Goal: Task Accomplishment & Management: Use online tool/utility

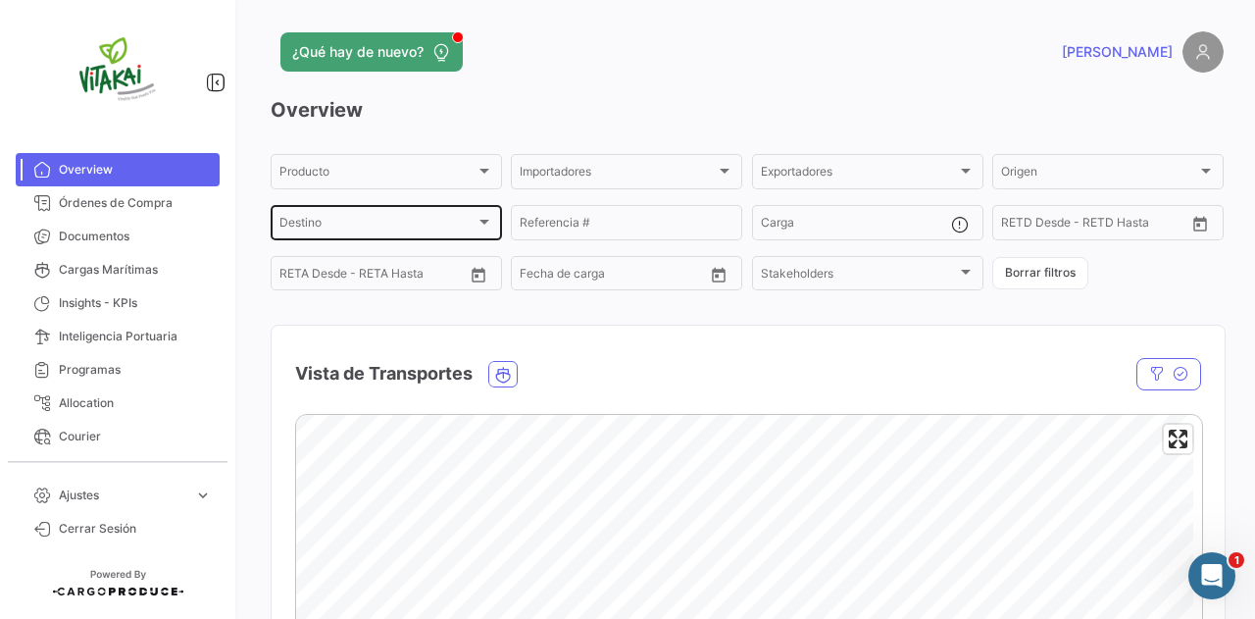
click at [479, 222] on div at bounding box center [484, 222] width 10 height 5
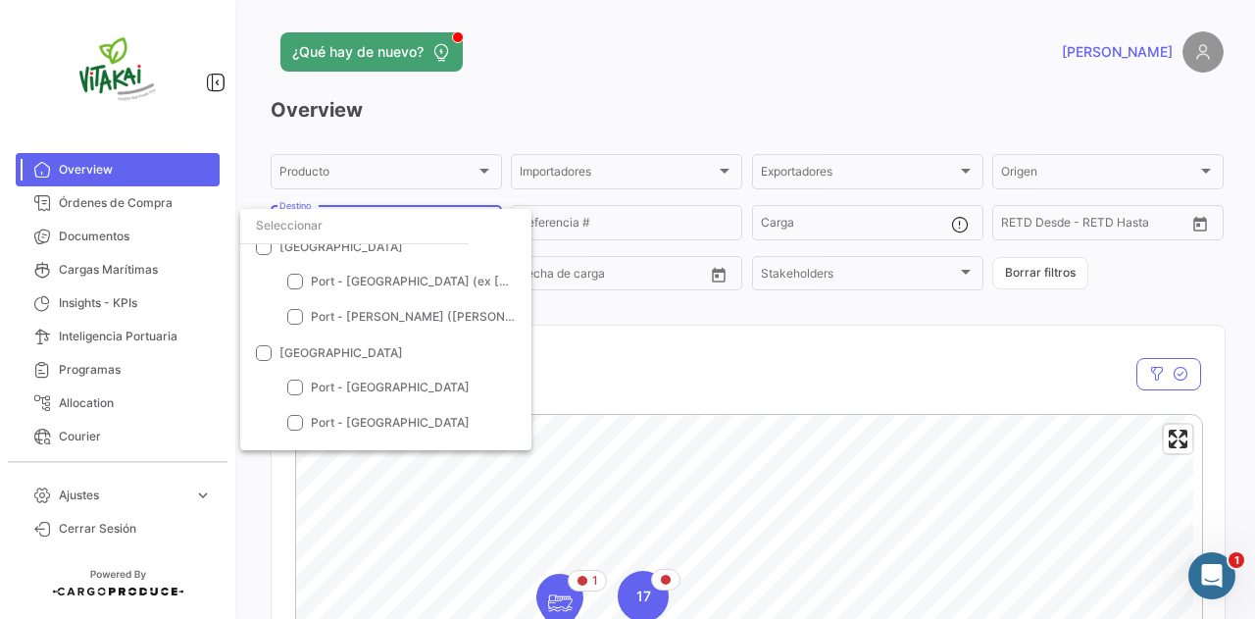
scroll to position [549, 0]
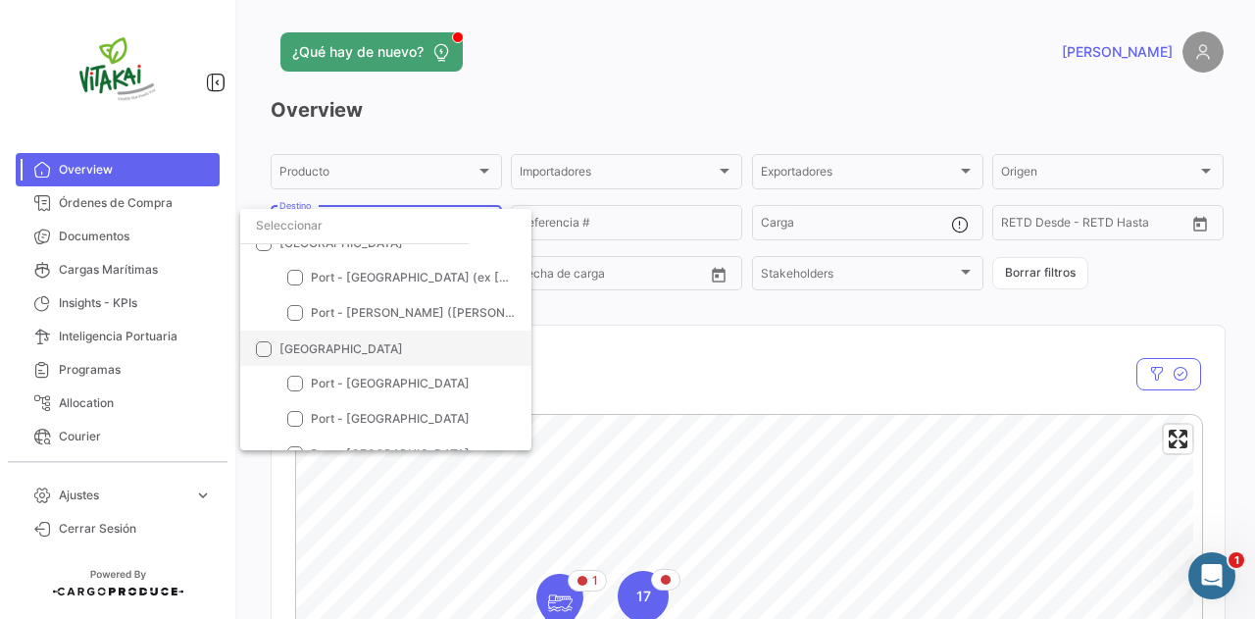
click at [256, 350] on span at bounding box center [264, 349] width 16 height 16
click at [263, 357] on input "[GEOGRAPHIC_DATA]" at bounding box center [263, 357] width 1 height 1
checkbox input "true"
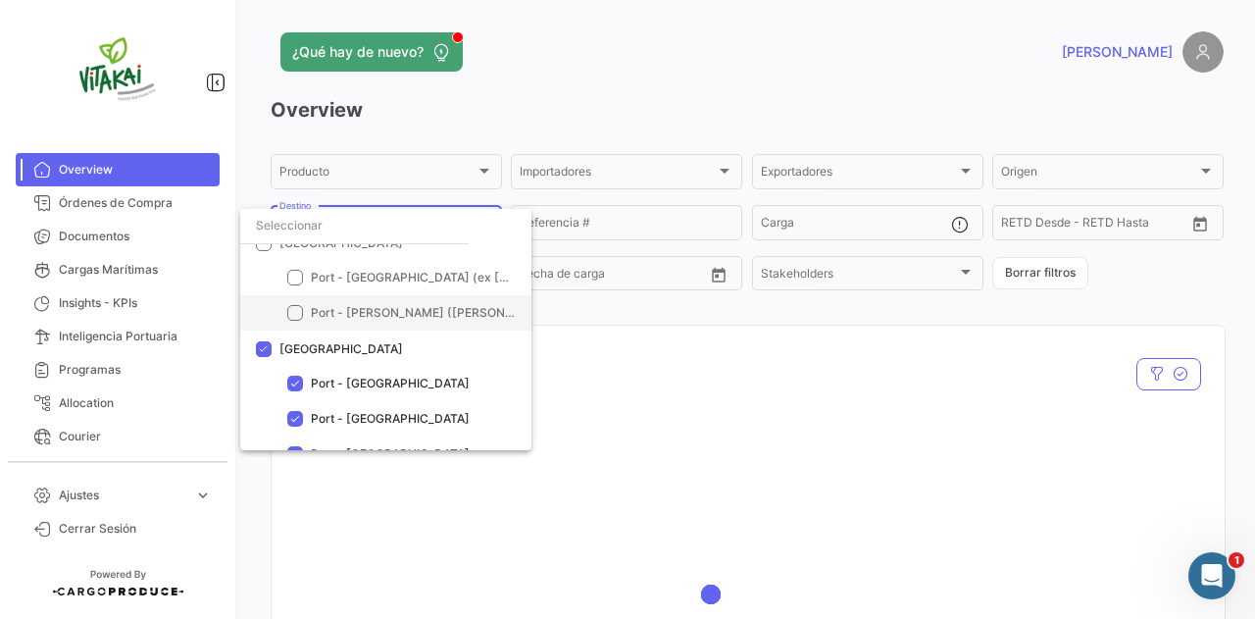
scroll to position [641, 0]
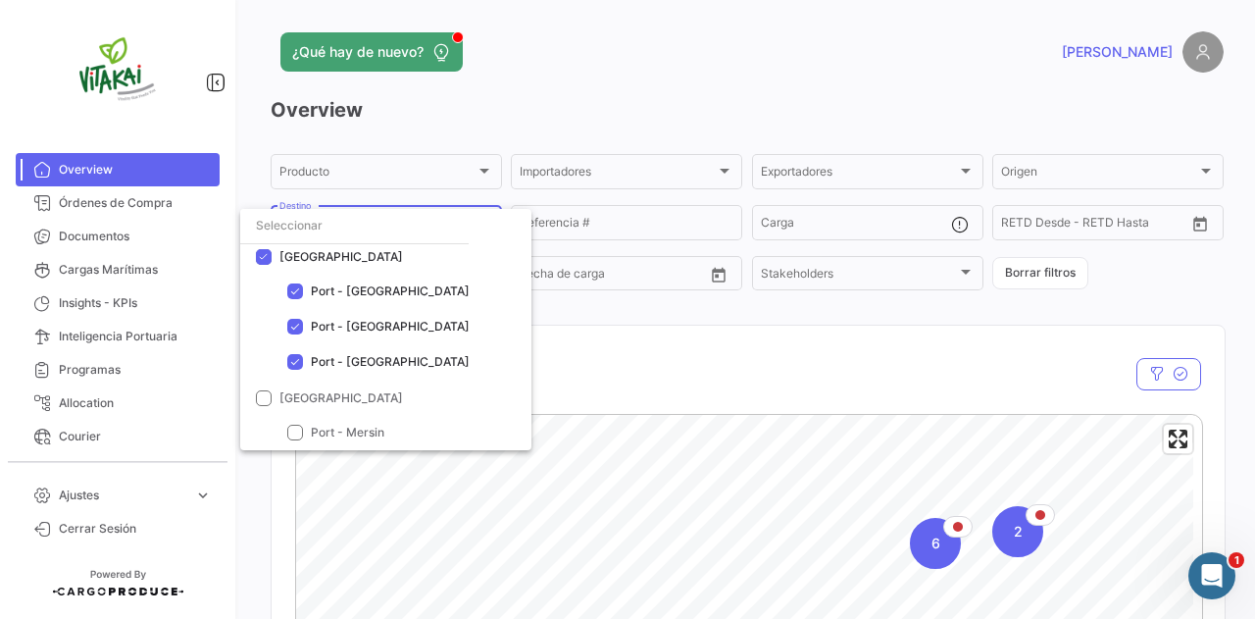
click at [1235, 323] on div at bounding box center [627, 309] width 1255 height 619
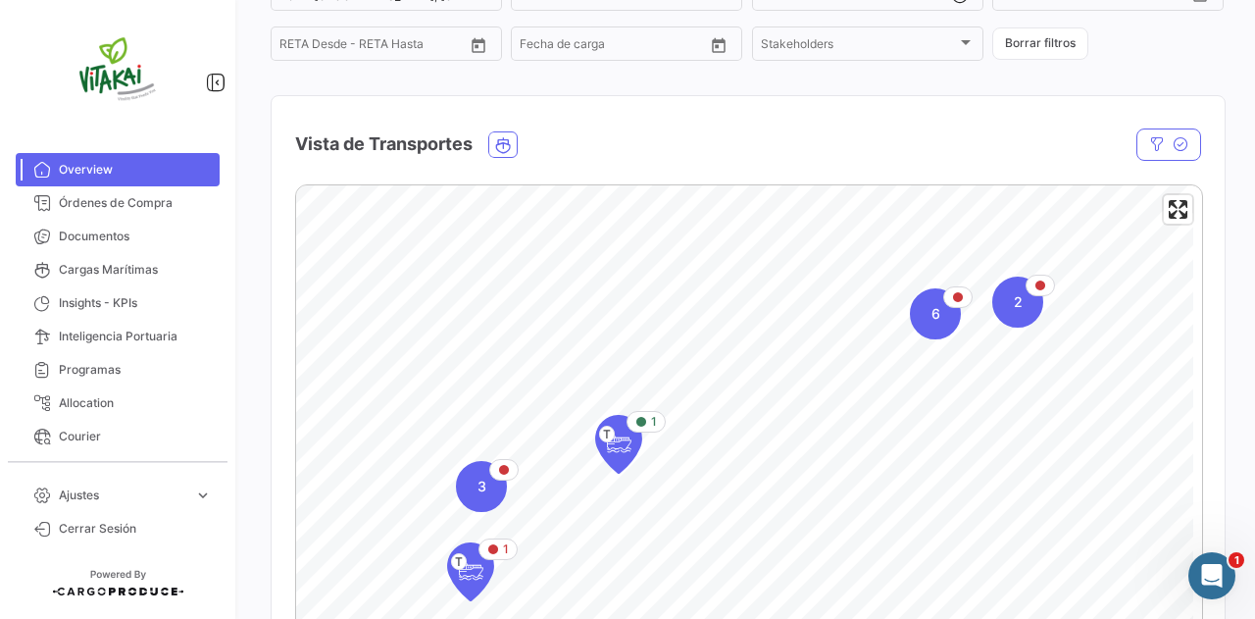
scroll to position [237, 0]
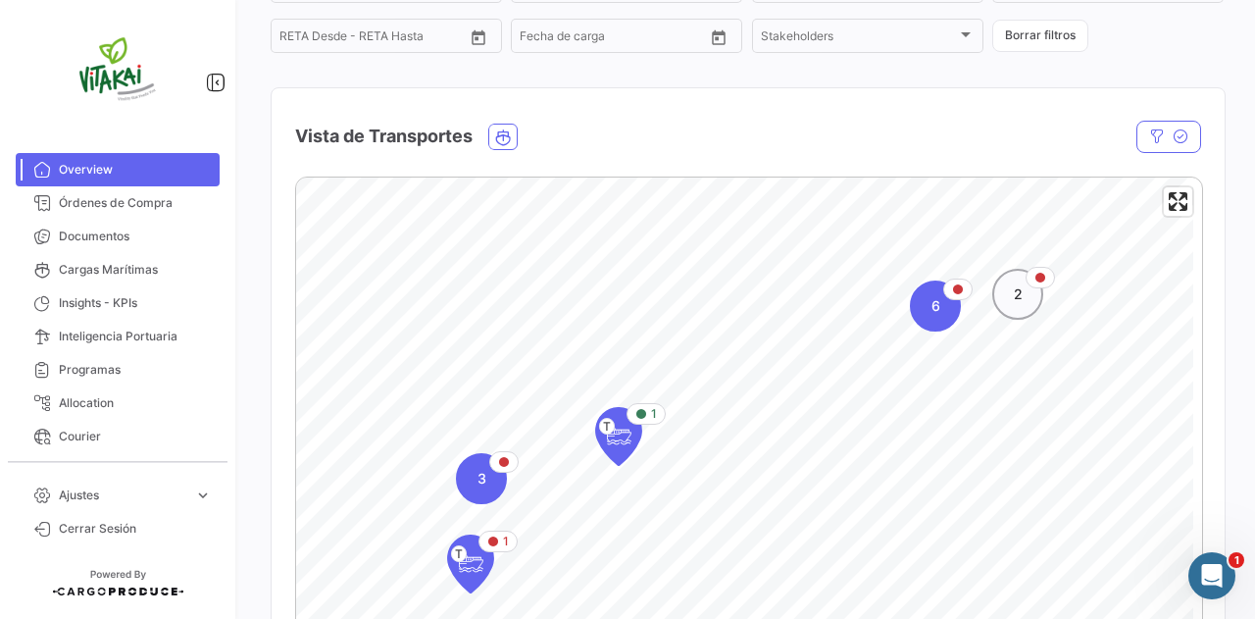
click at [1014, 299] on span "2" at bounding box center [1018, 294] width 9 height 20
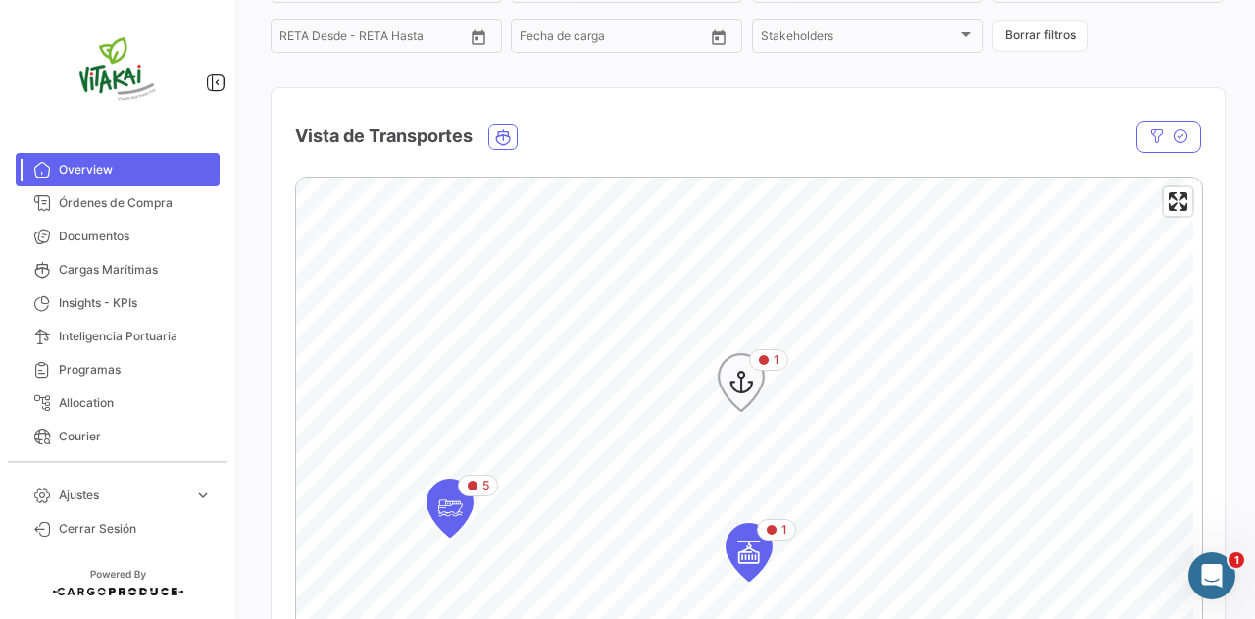
click at [739, 381] on icon "Map marker" at bounding box center [740, 382] width 27 height 41
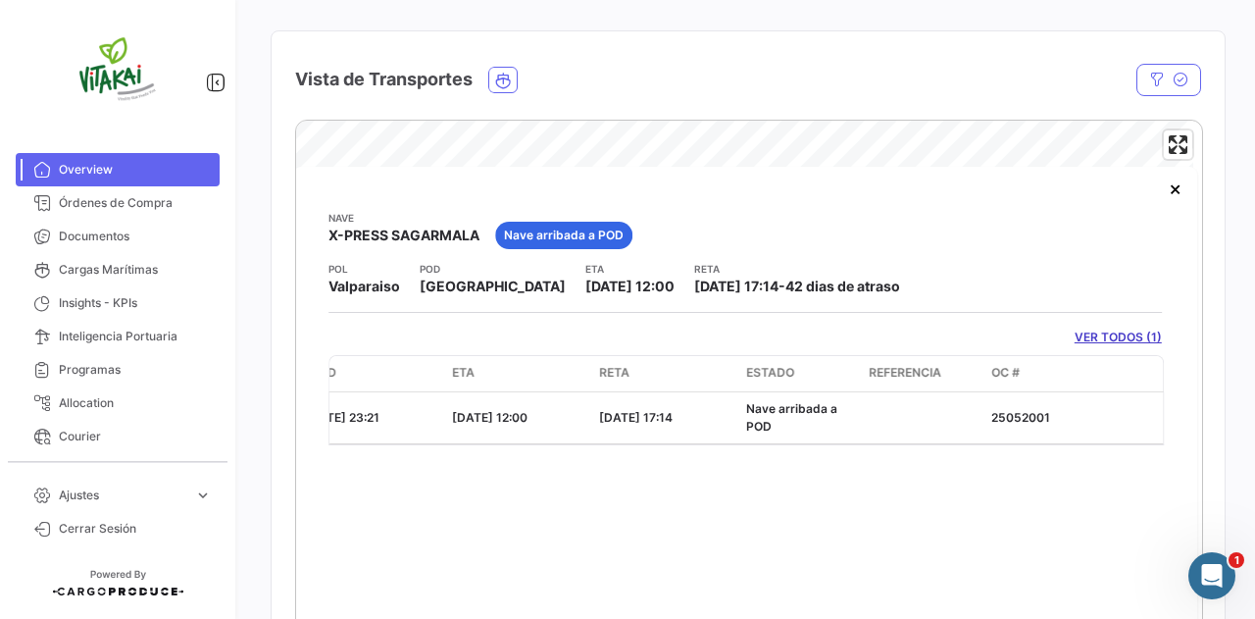
scroll to position [0, 796]
click at [1116, 340] on link "VER TODOS (1)" at bounding box center [1117, 337] width 87 height 18
click at [1171, 199] on button "×" at bounding box center [1175, 188] width 39 height 39
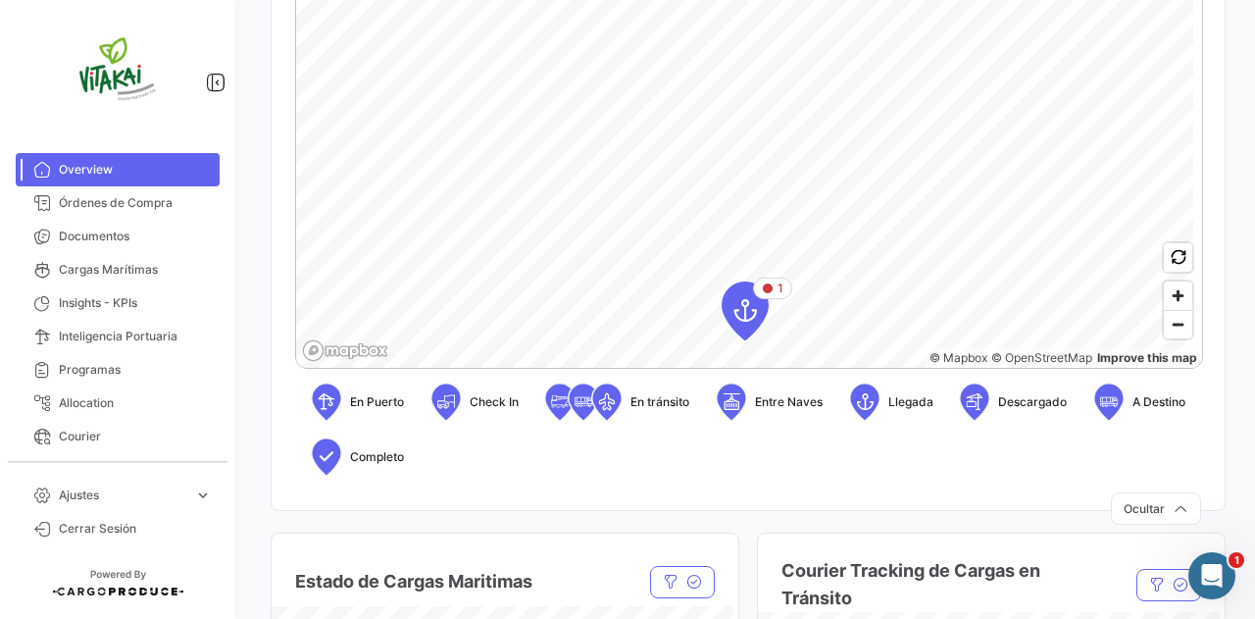
scroll to position [686, 0]
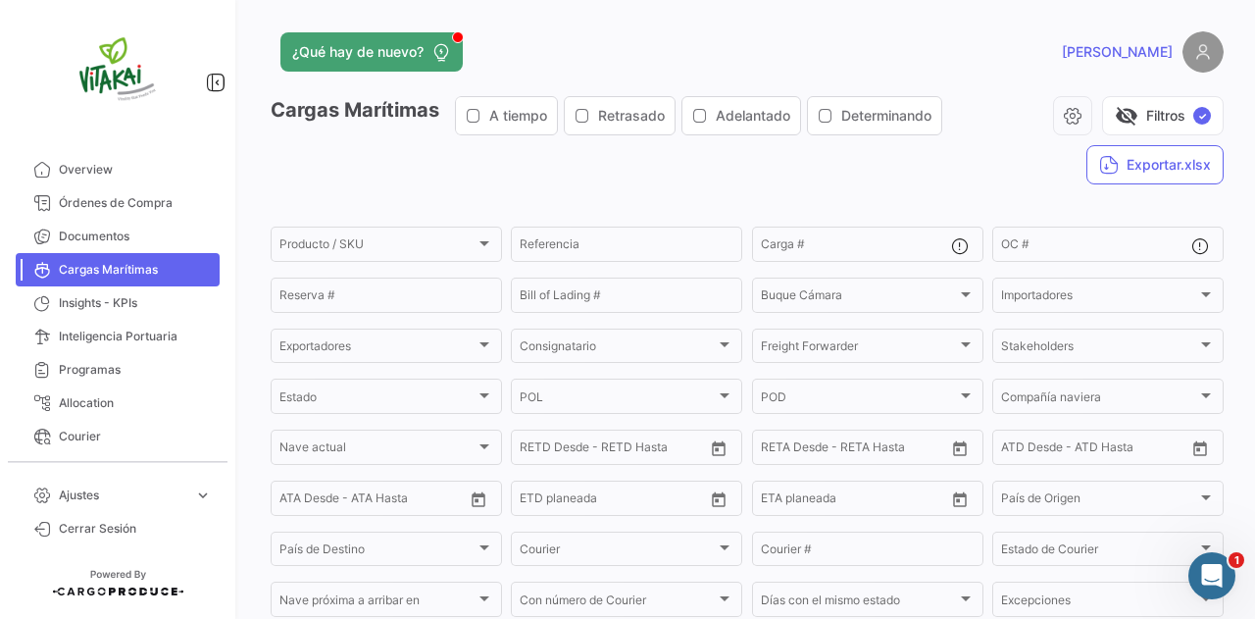
click at [744, 255] on form "Producto / SKU Producto / SKU Referencia Carga # OC # Reserva # Bill of Lading …" at bounding box center [747, 523] width 953 height 599
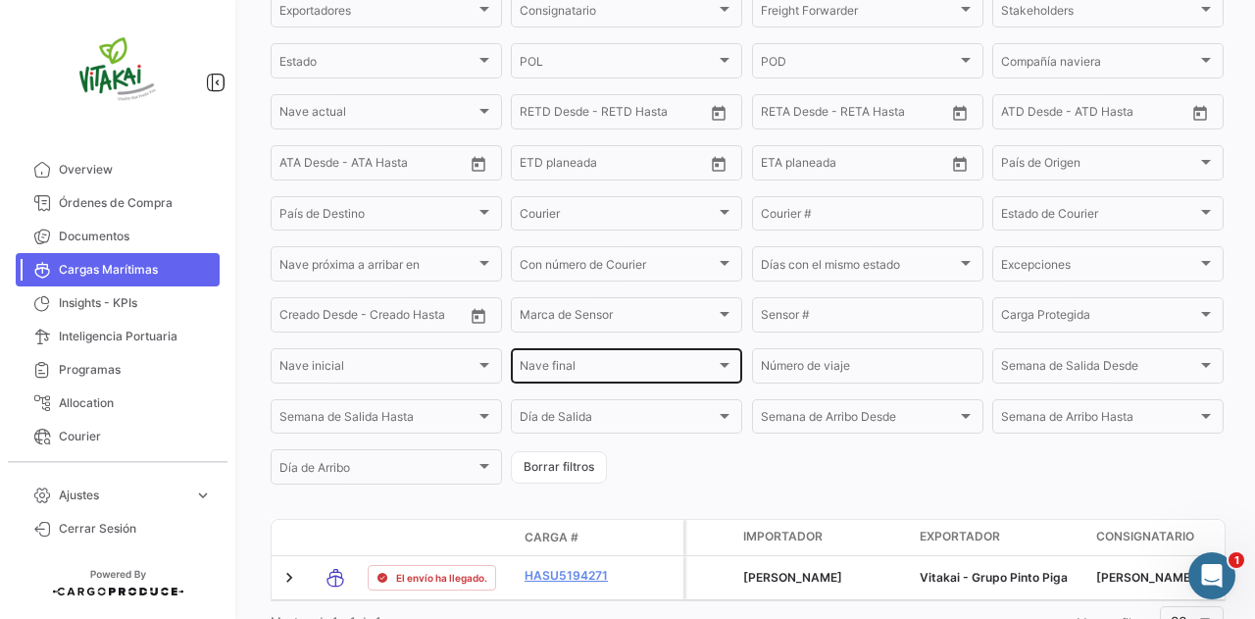
scroll to position [433, 0]
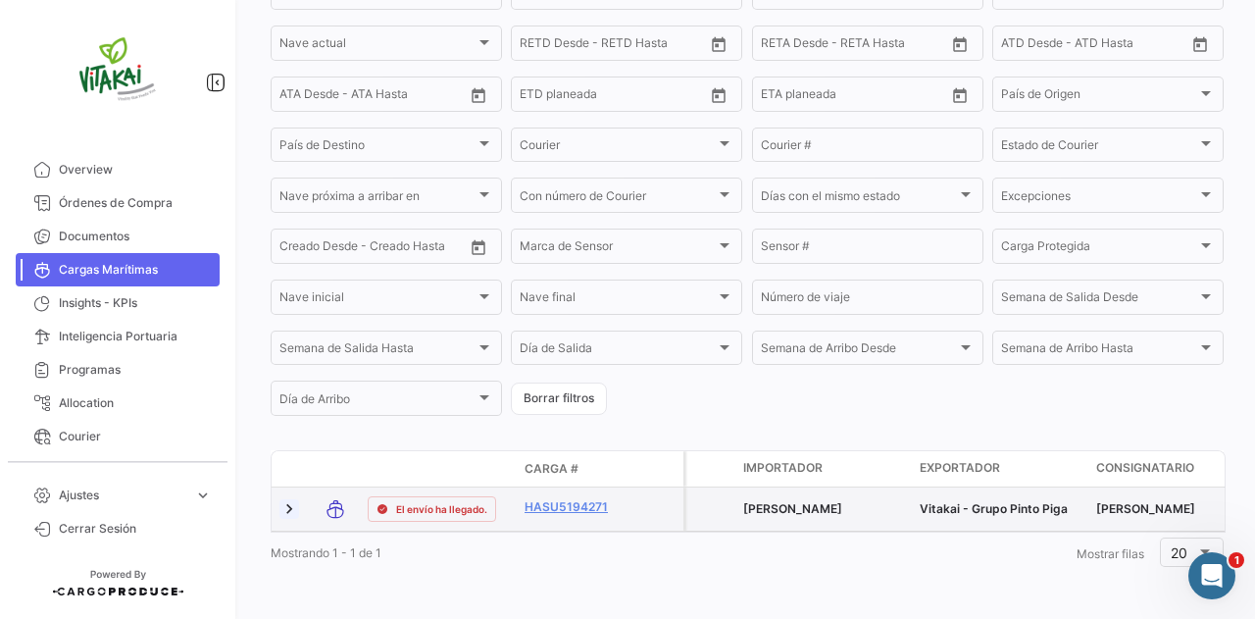
click at [288, 499] on link at bounding box center [289, 509] width 20 height 20
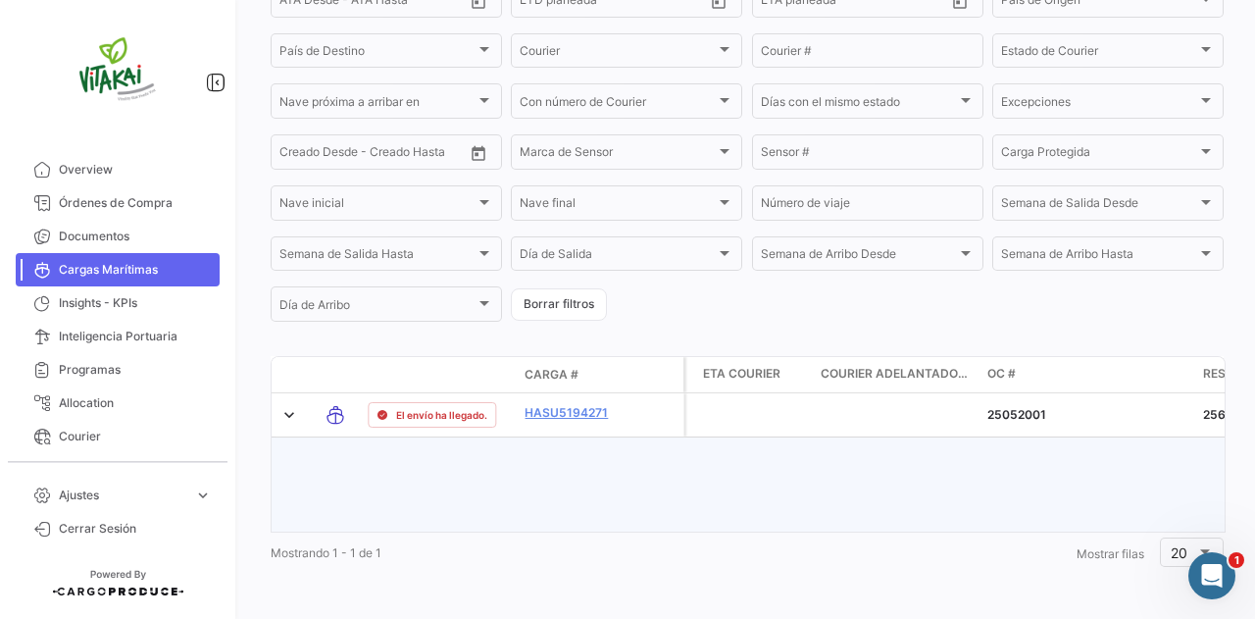
scroll to position [0, 3894]
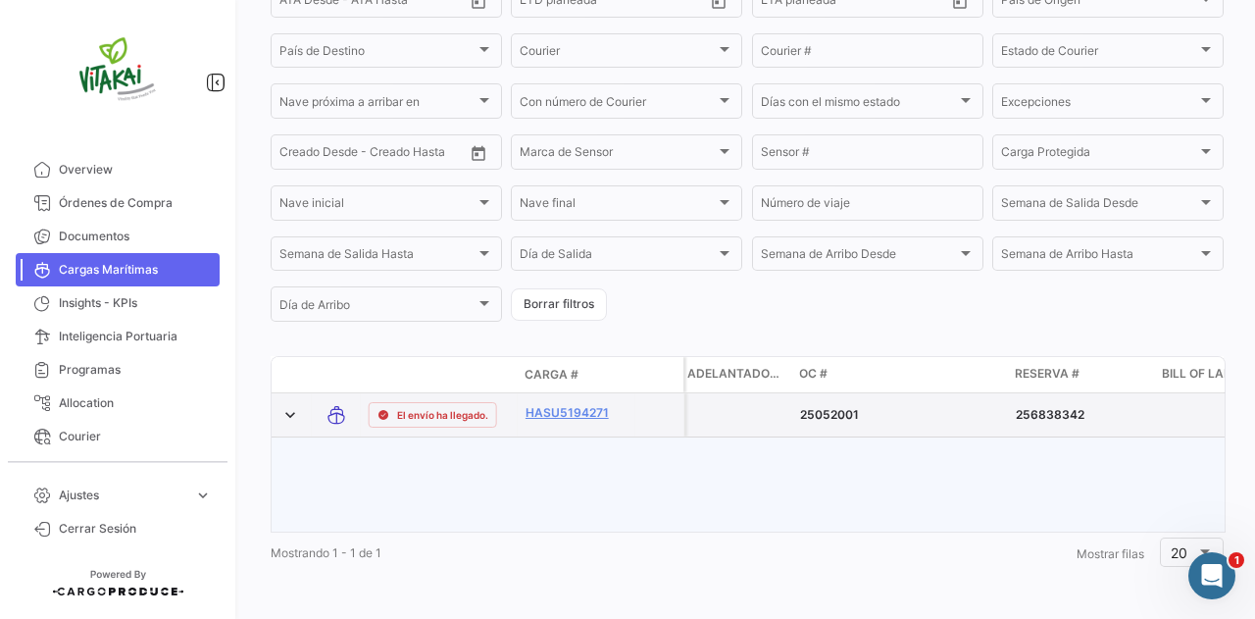
click at [827, 406] on p "25052001" at bounding box center [900, 415] width 200 height 18
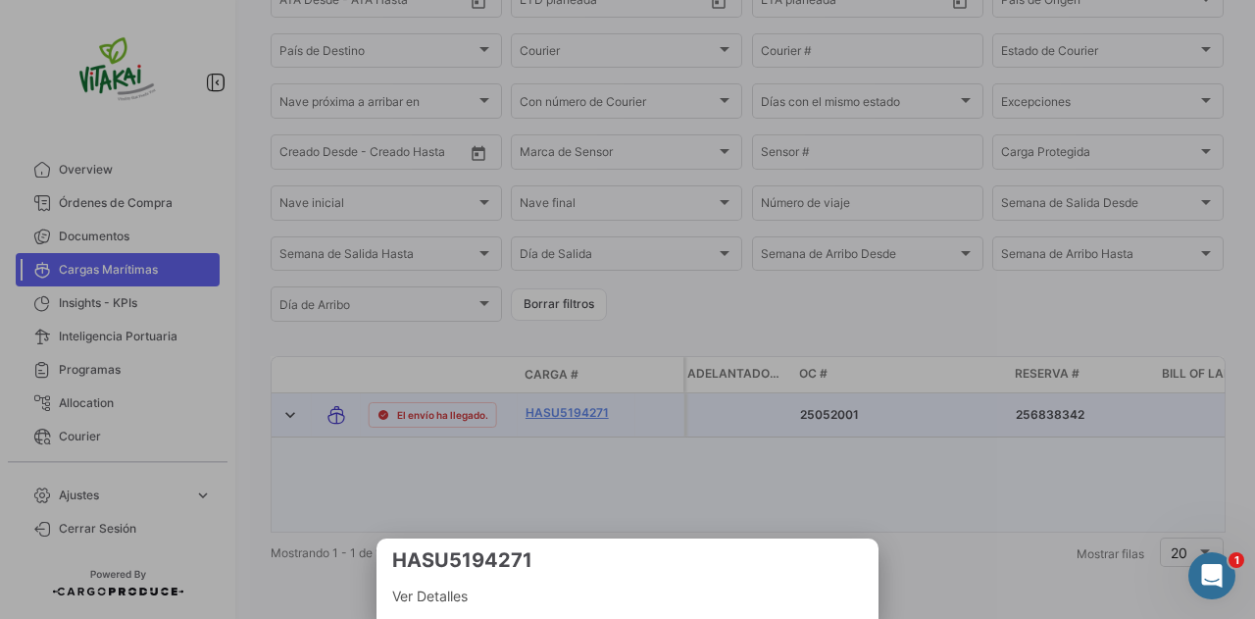
click at [827, 399] on div at bounding box center [627, 309] width 1255 height 619
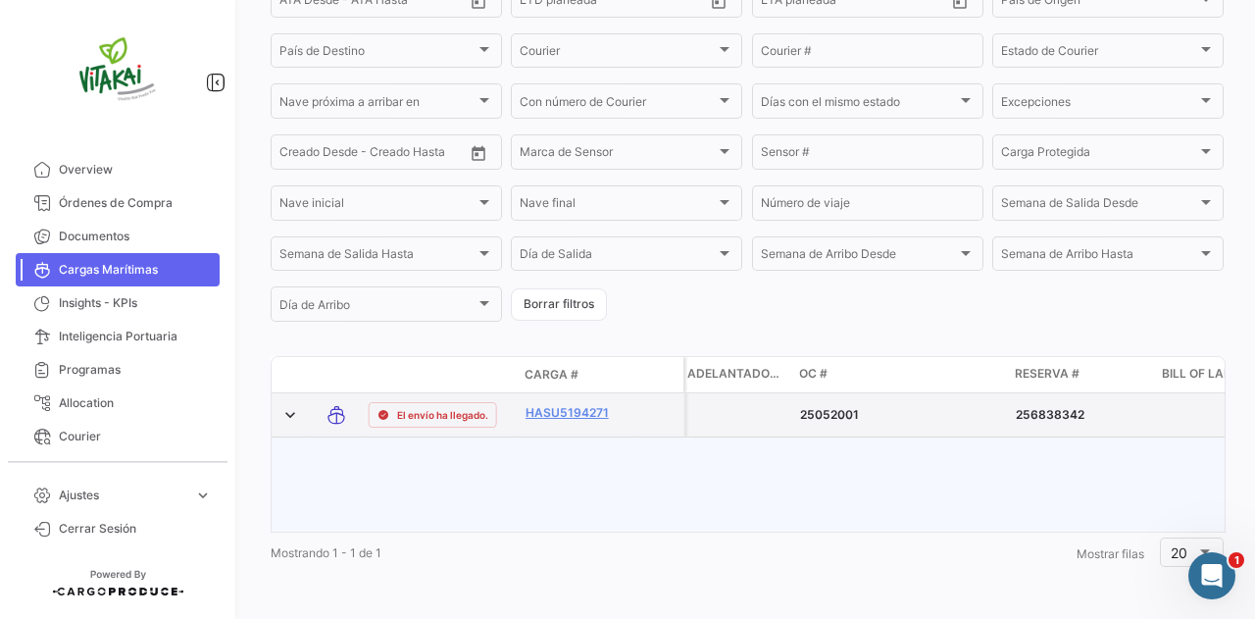
click at [835, 406] on p "25052001" at bounding box center [900, 415] width 200 height 18
click at [1076, 406] on p "256838342" at bounding box center [1081, 415] width 131 height 18
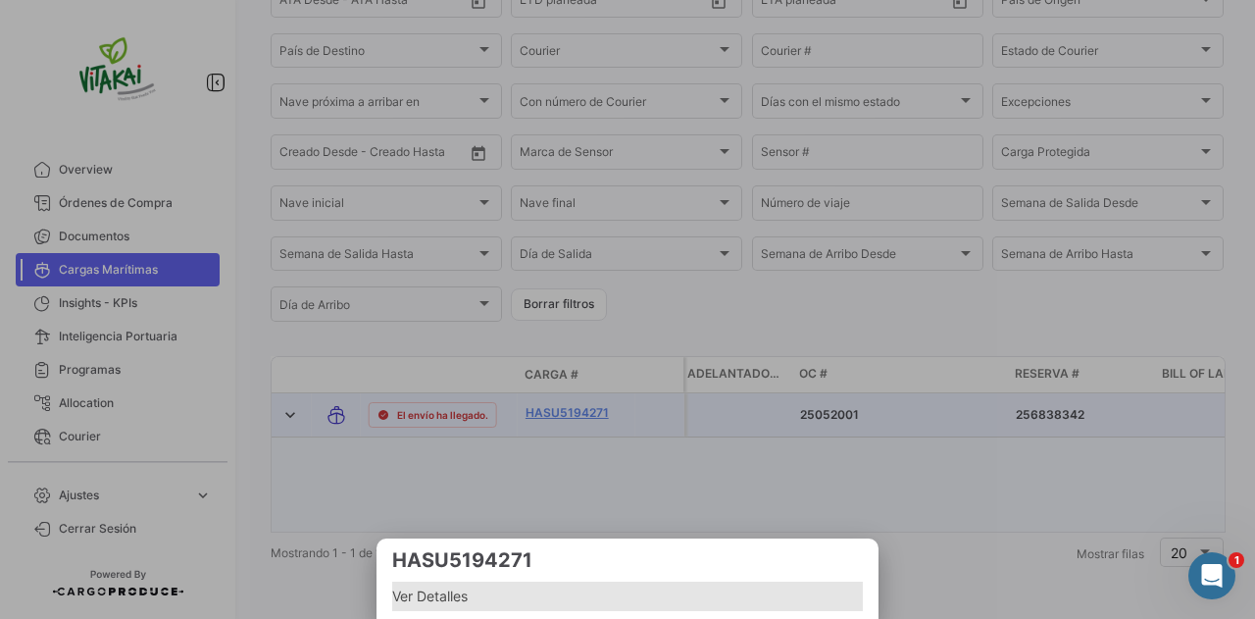
click at [467, 591] on span "Ver Detalles" at bounding box center [627, 596] width 471 height 24
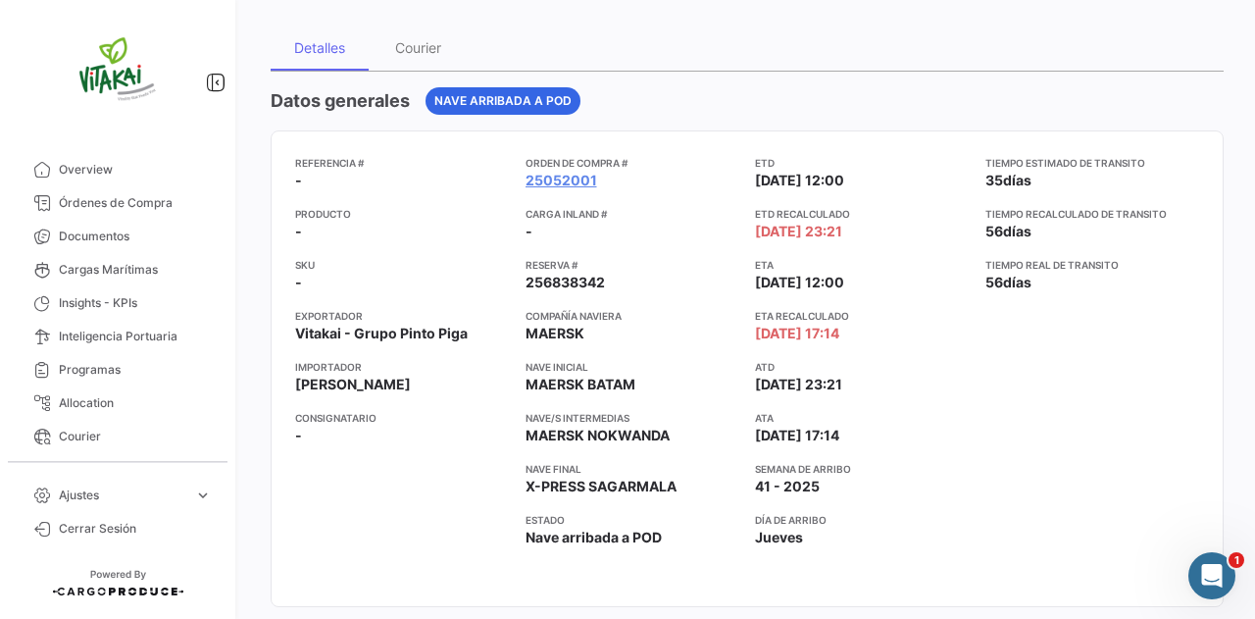
scroll to position [196, 0]
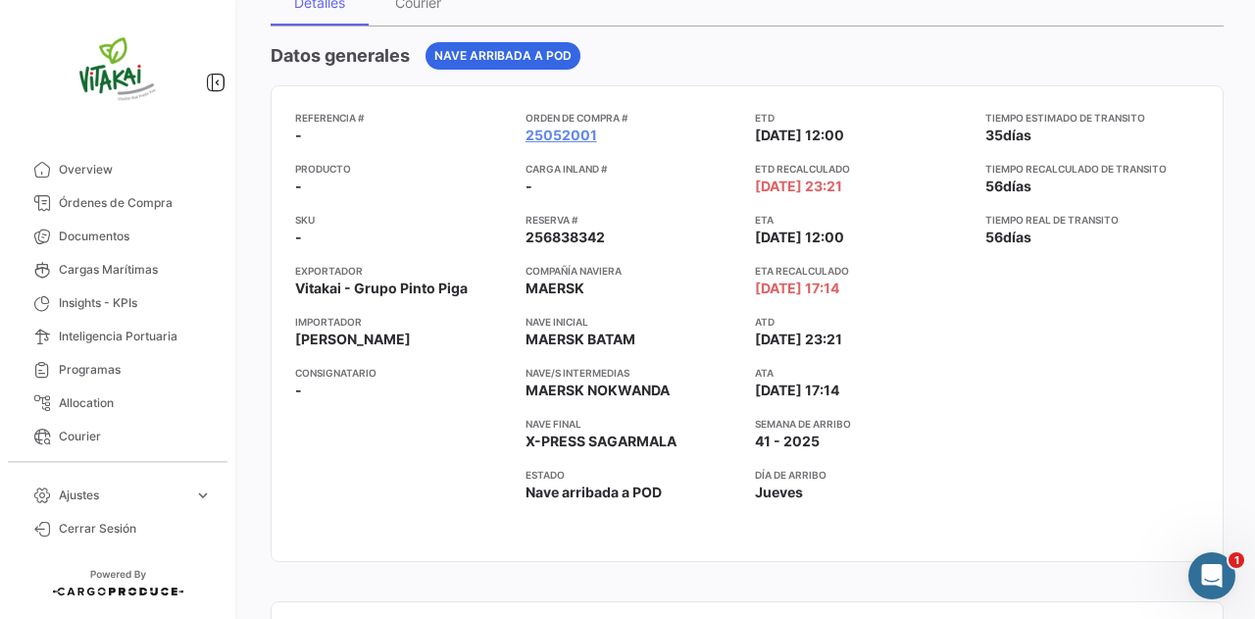
drag, startPoint x: 514, startPoint y: 233, endPoint x: 608, endPoint y: 242, distance: 94.5
click at [608, 242] on div "Referencia # - Producto - SKU - Exportador Vitakai - Grupo [PERSON_NAME] Piga I…" at bounding box center [747, 323] width 904 height 427
copy span "256838342"
drag, startPoint x: 105, startPoint y: 264, endPoint x: 133, endPoint y: 258, distance: 29.0
click at [105, 264] on span "Cargas Marítimas" at bounding box center [135, 270] width 153 height 18
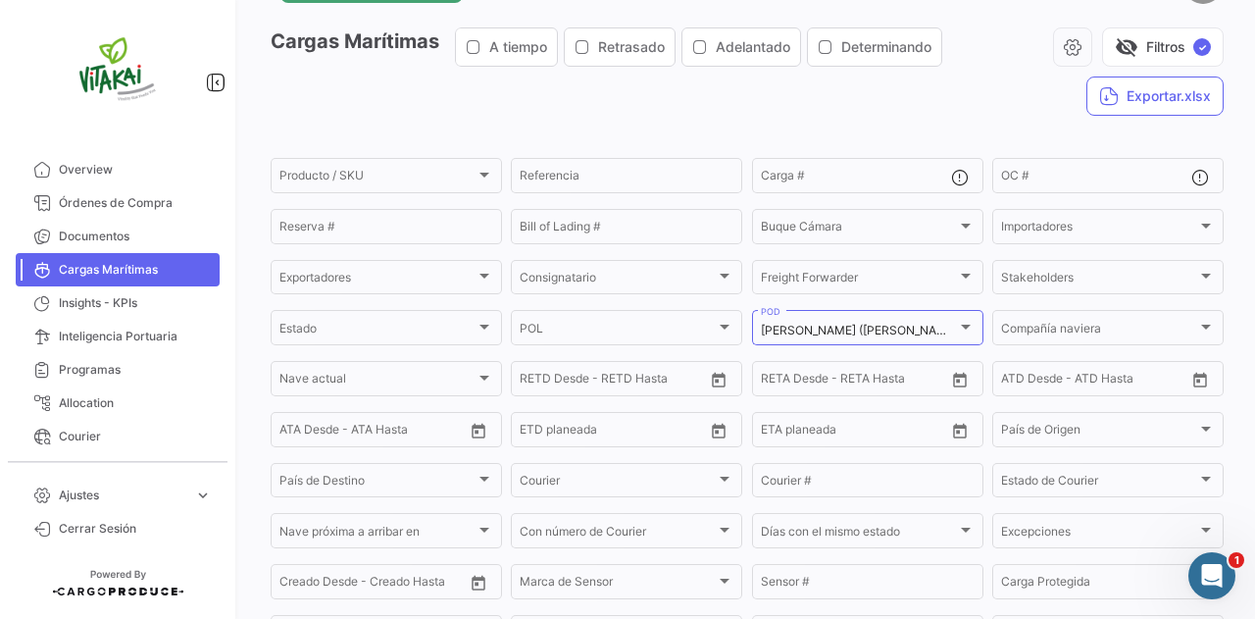
scroll to position [98, 0]
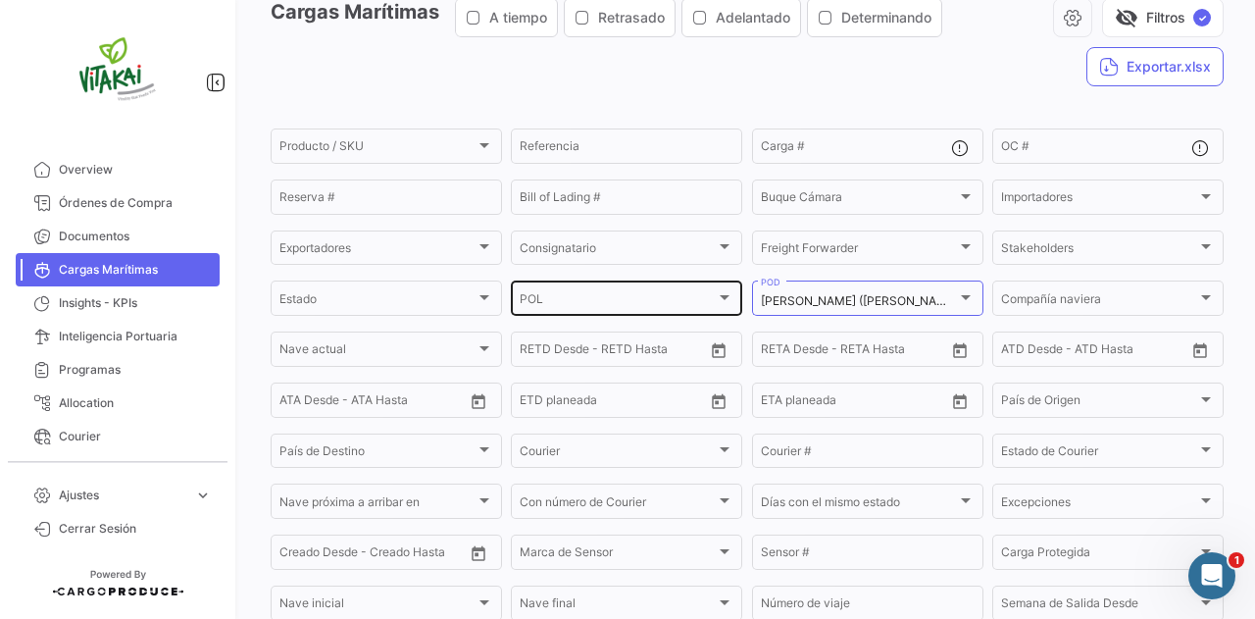
click at [720, 298] on div at bounding box center [725, 297] width 10 height 5
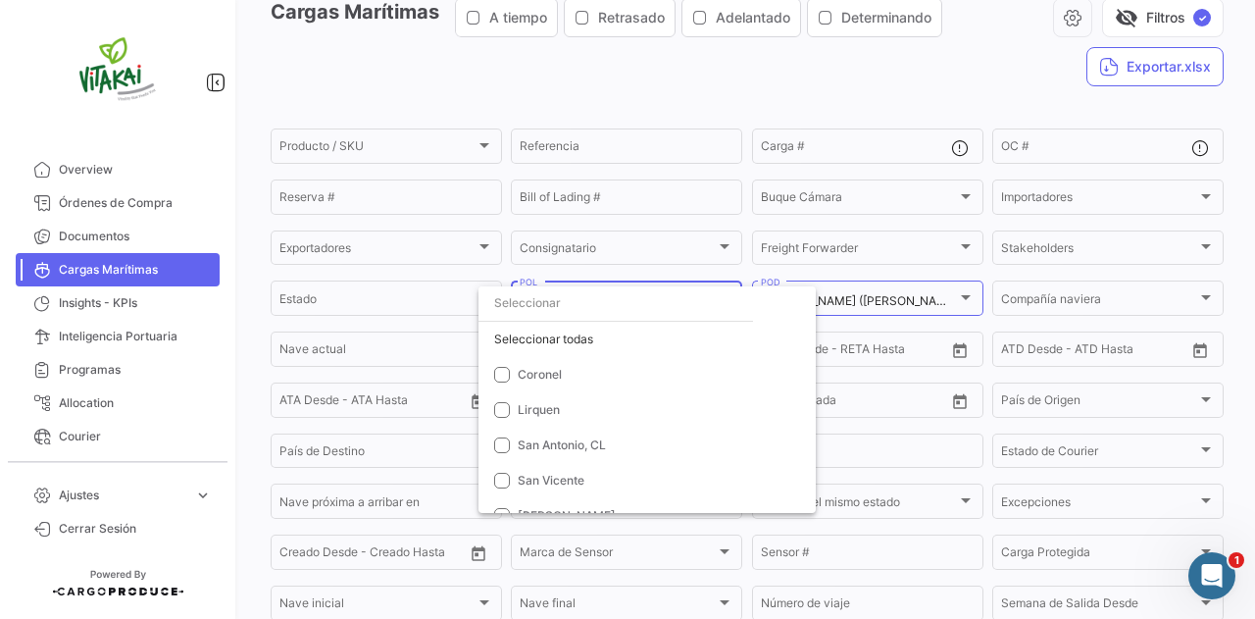
click at [718, 298] on input "dropdown search" at bounding box center [615, 302] width 274 height 35
click at [951, 298] on div at bounding box center [627, 309] width 1255 height 619
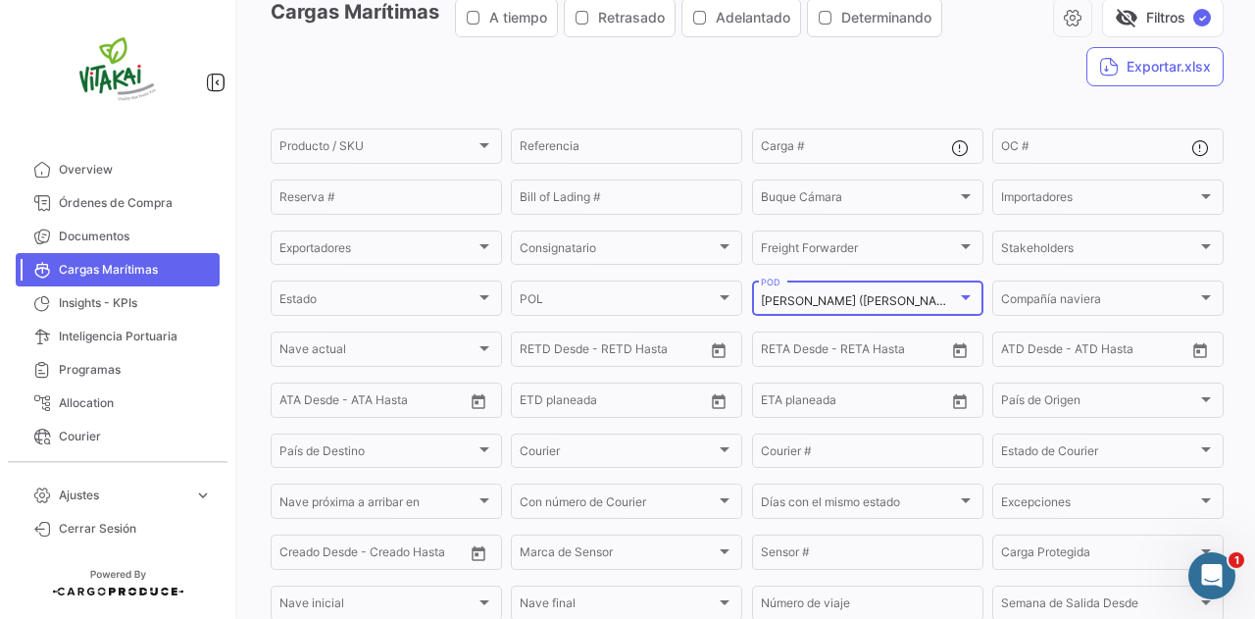
click at [961, 299] on div at bounding box center [966, 297] width 10 height 5
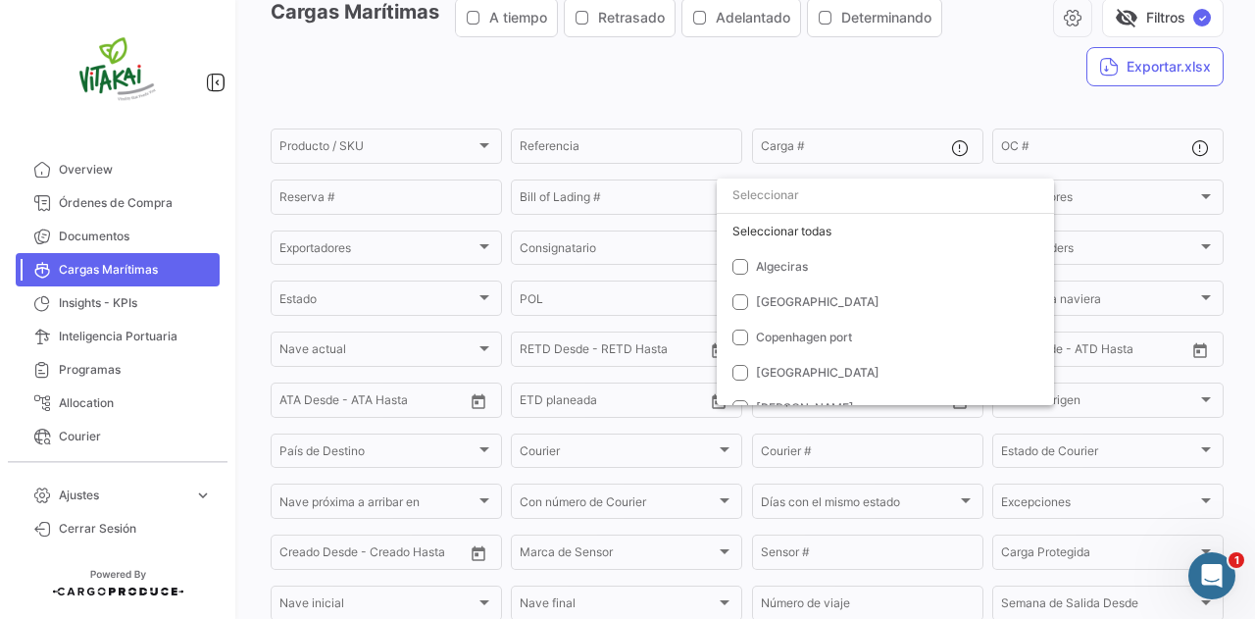
scroll to position [306, 0]
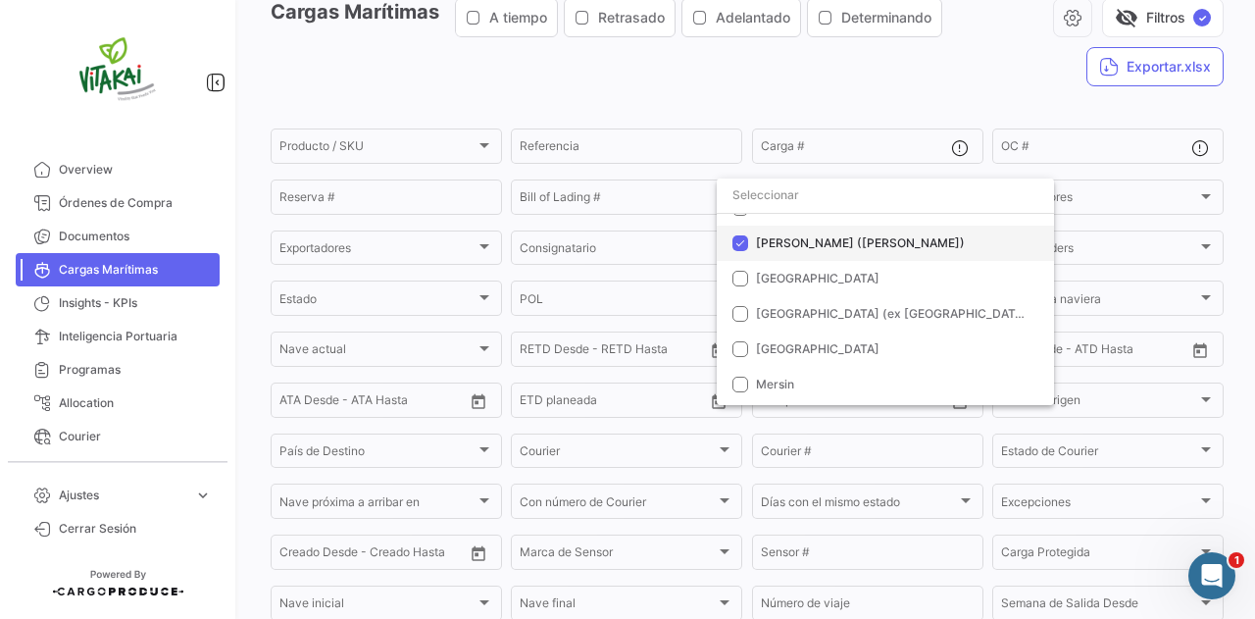
click at [745, 236] on mat-pseudo-checkbox at bounding box center [740, 243] width 16 height 16
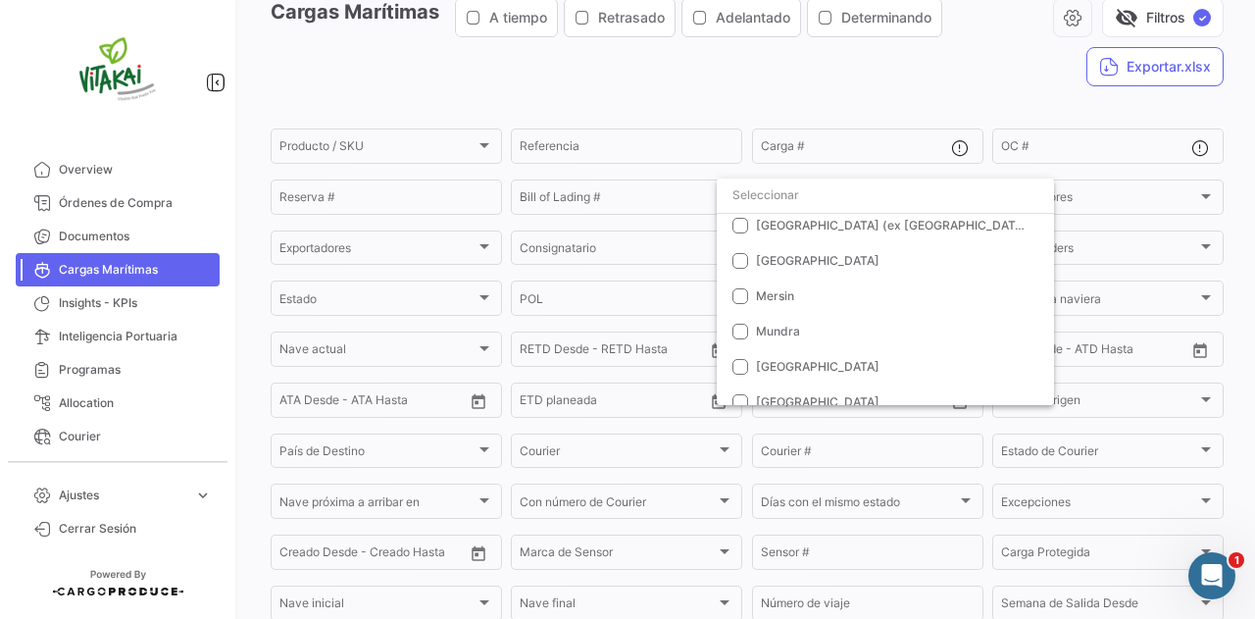
scroll to position [404, 0]
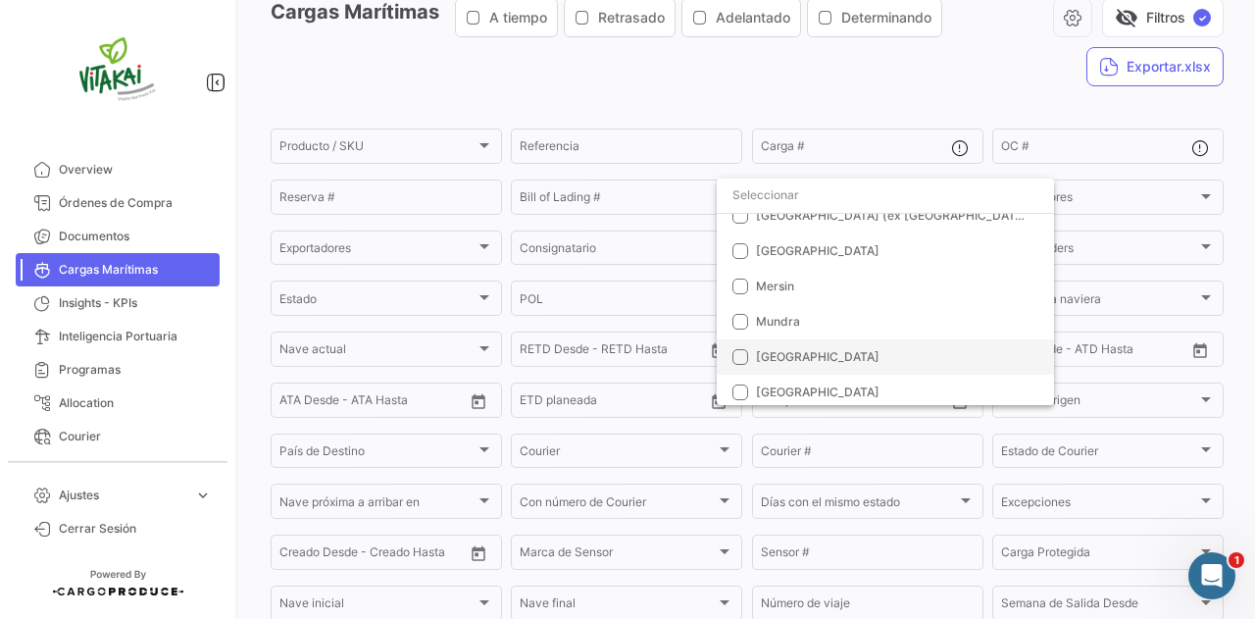
click at [745, 350] on mat-pseudo-checkbox at bounding box center [740, 357] width 16 height 16
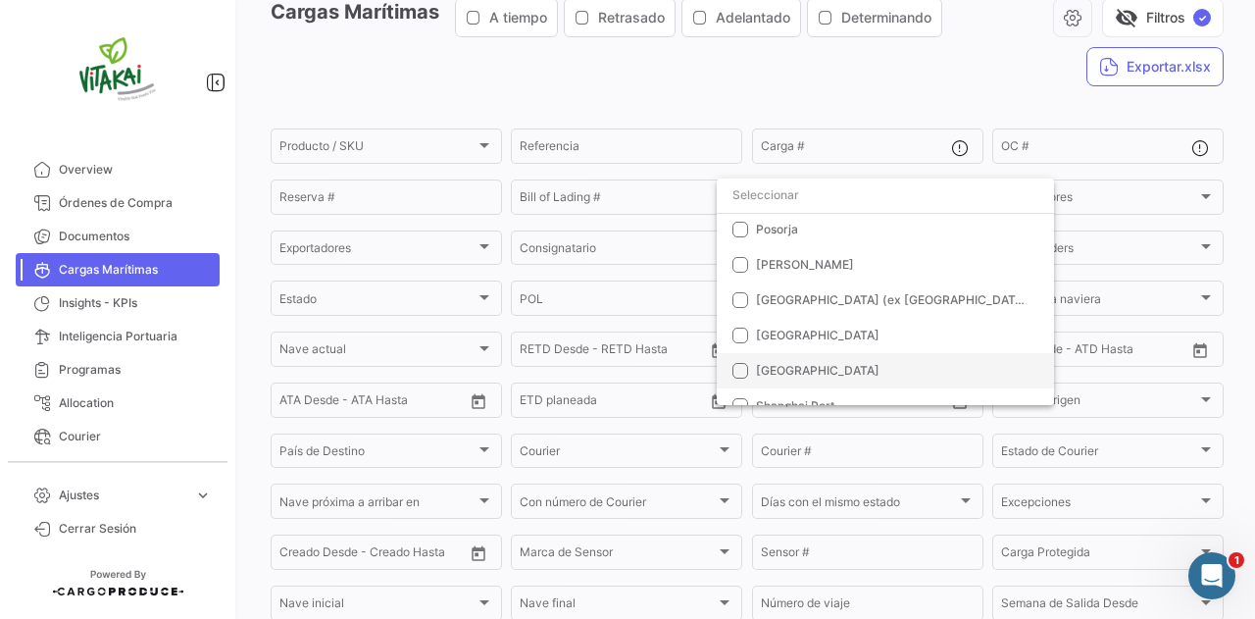
scroll to position [651, 0]
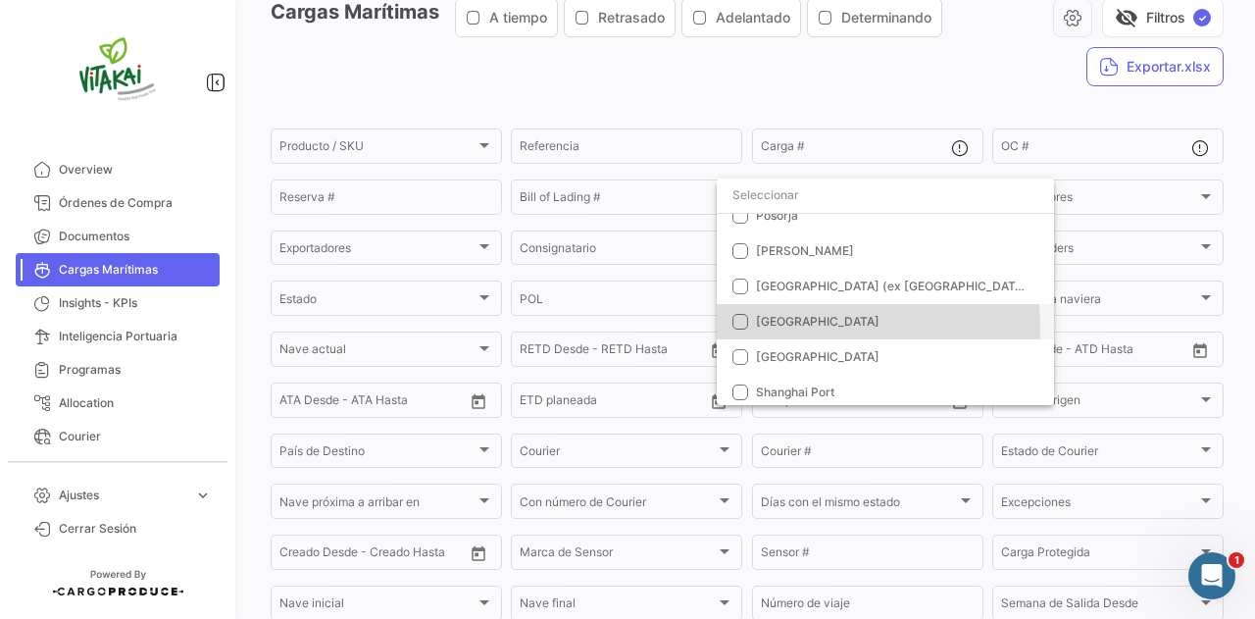
click at [780, 326] on span "[GEOGRAPHIC_DATA]" at bounding box center [818, 321] width 124 height 15
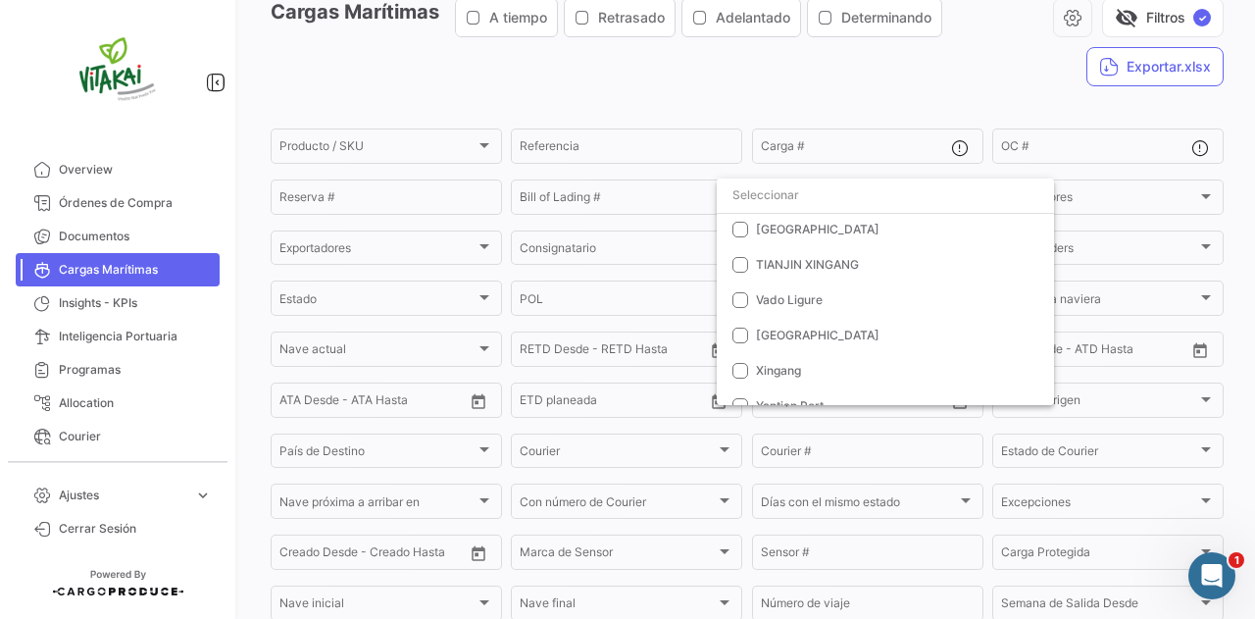
scroll to position [894, 0]
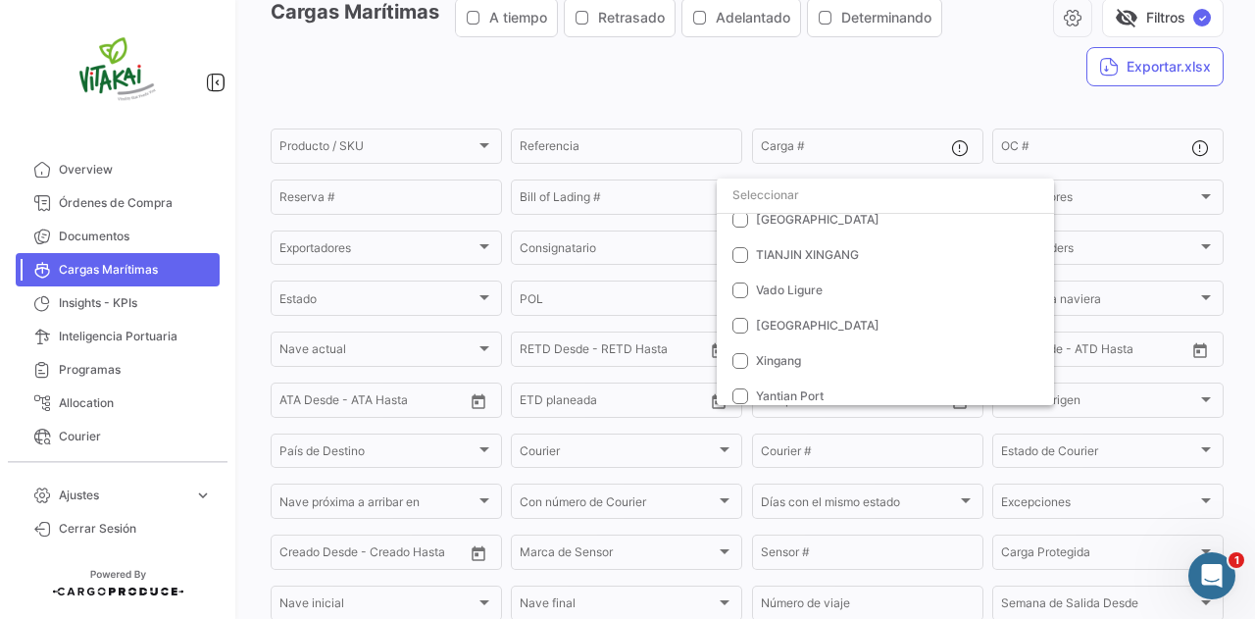
drag, startPoint x: 1057, startPoint y: 371, endPoint x: 1043, endPoint y: 320, distance: 52.8
click at [1037, 293] on div "Seleccionar todas Algeciras [GEOGRAPHIC_DATA] [GEOGRAPHIC_DATA] port [GEOGRAPHI…" at bounding box center [627, 309] width 1255 height 619
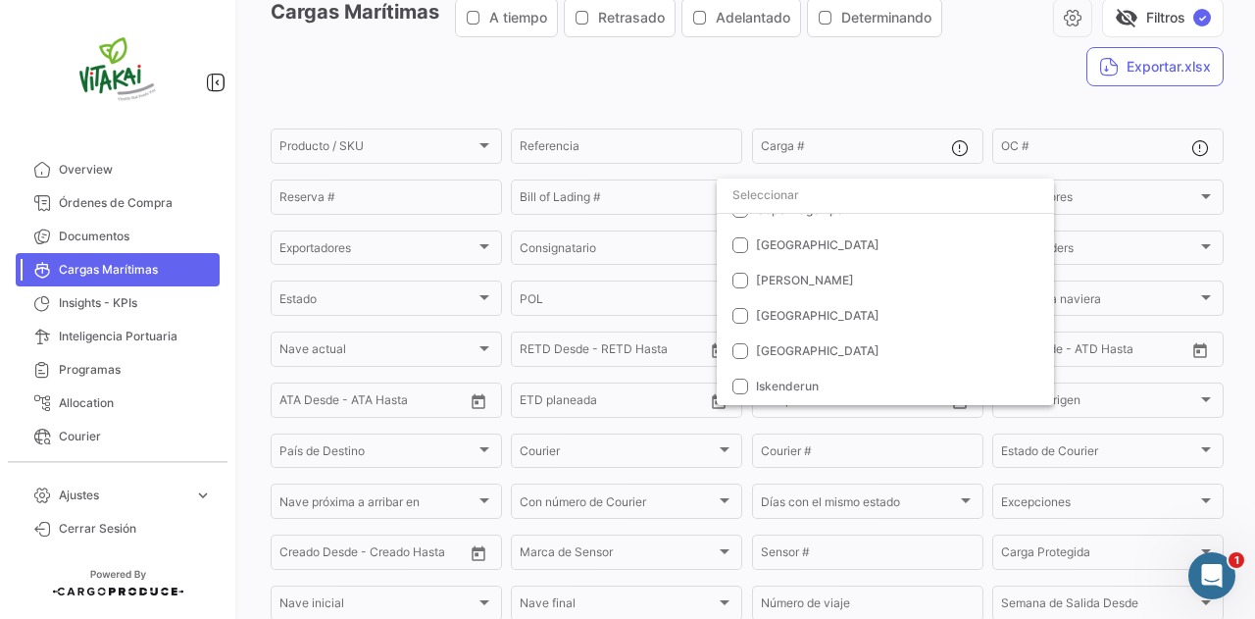
scroll to position [104, 0]
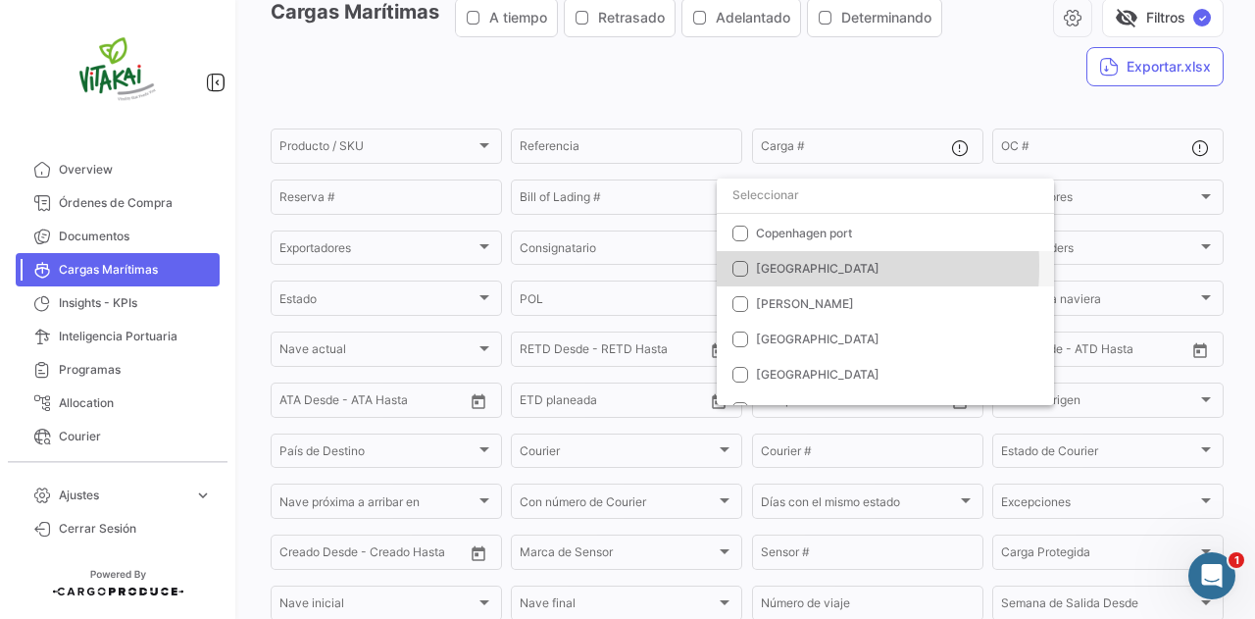
click at [743, 266] on mat-pseudo-checkbox at bounding box center [740, 269] width 16 height 16
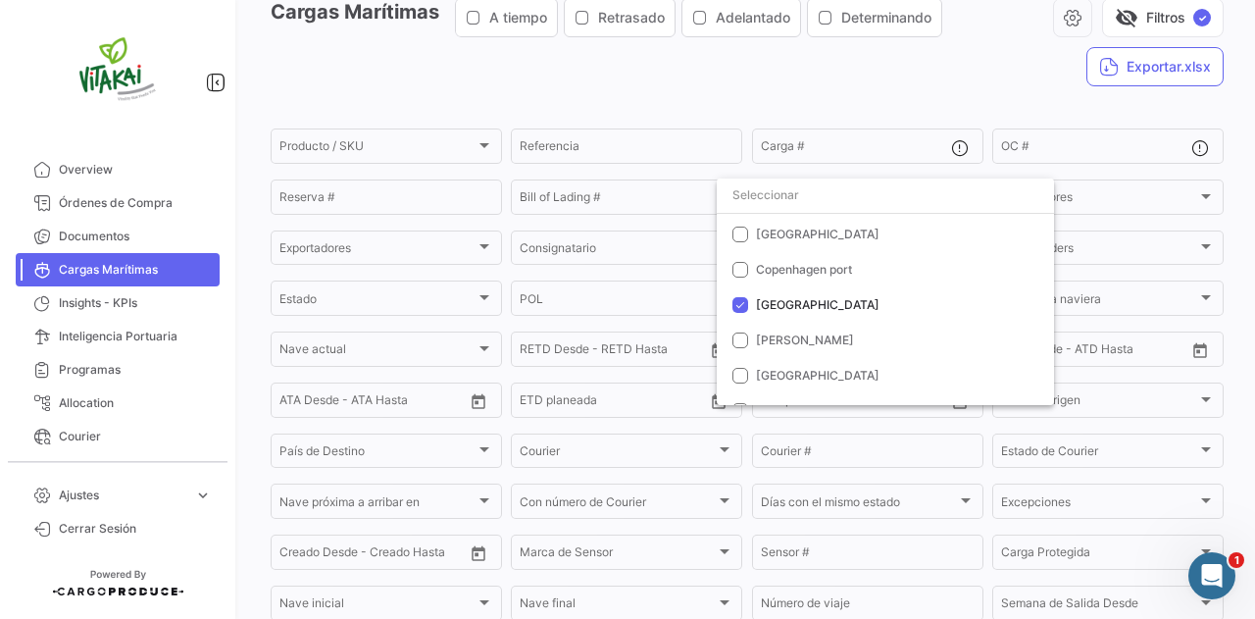
scroll to position [0, 0]
click at [798, 195] on input "dropdown search" at bounding box center [885, 194] width 337 height 35
click at [1226, 361] on div at bounding box center [627, 309] width 1255 height 619
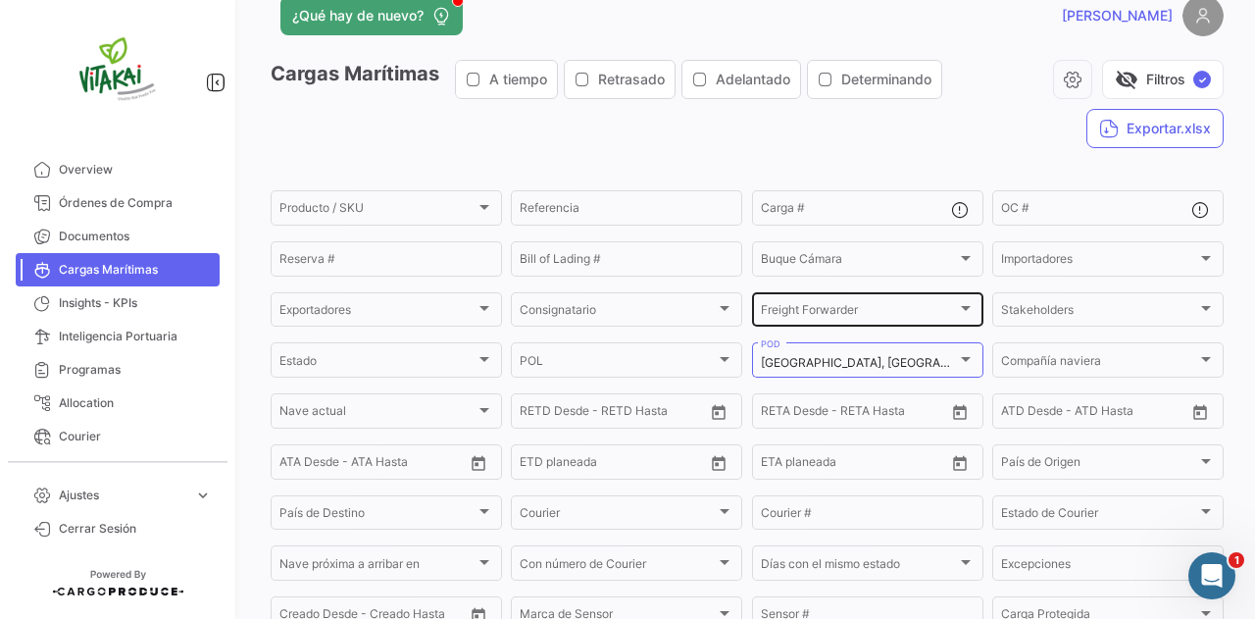
scroll to position [24, 0]
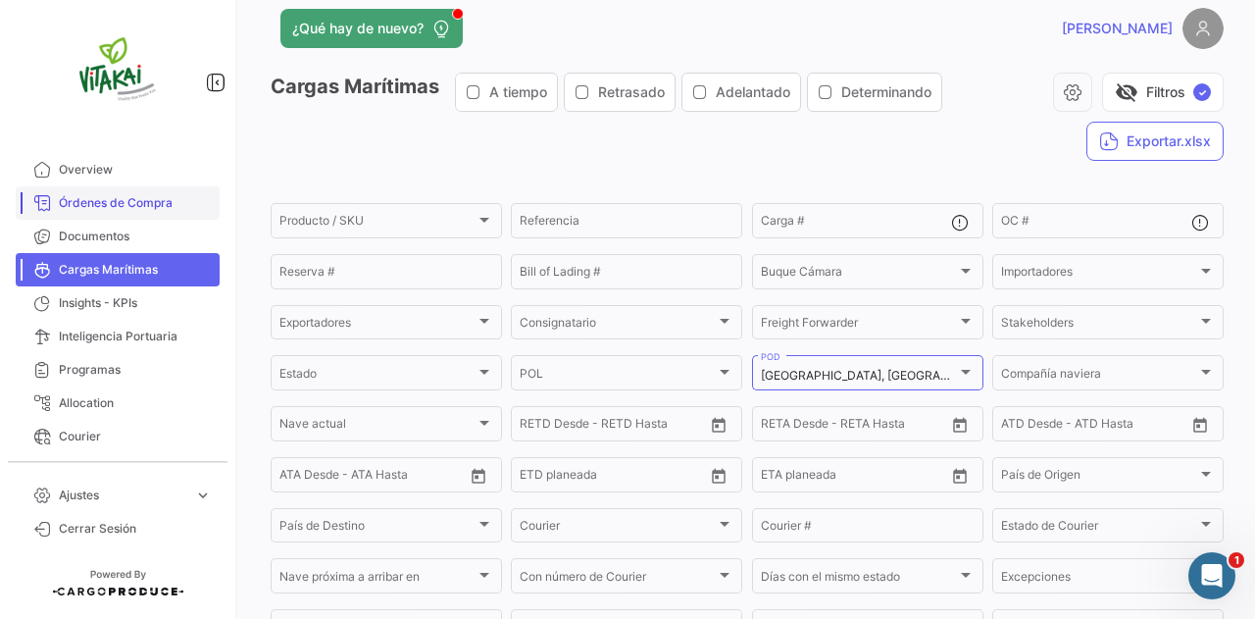
click at [92, 186] on link "Órdenes de Compra" at bounding box center [118, 202] width 204 height 33
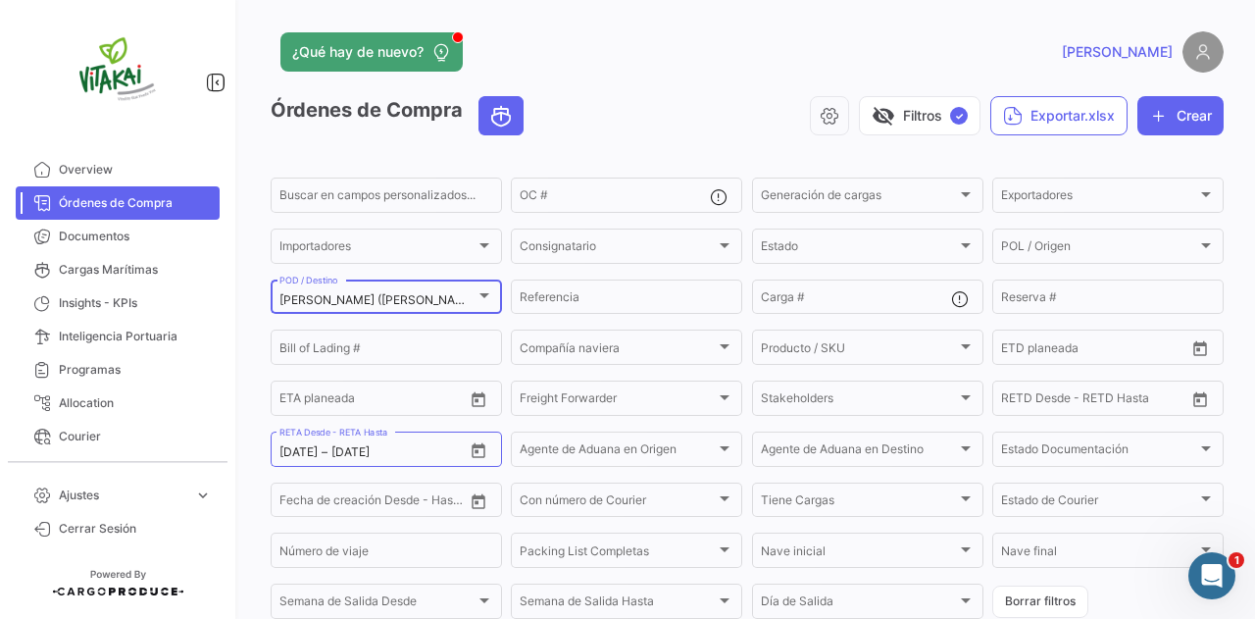
click at [486, 304] on div at bounding box center [484, 296] width 18 height 16
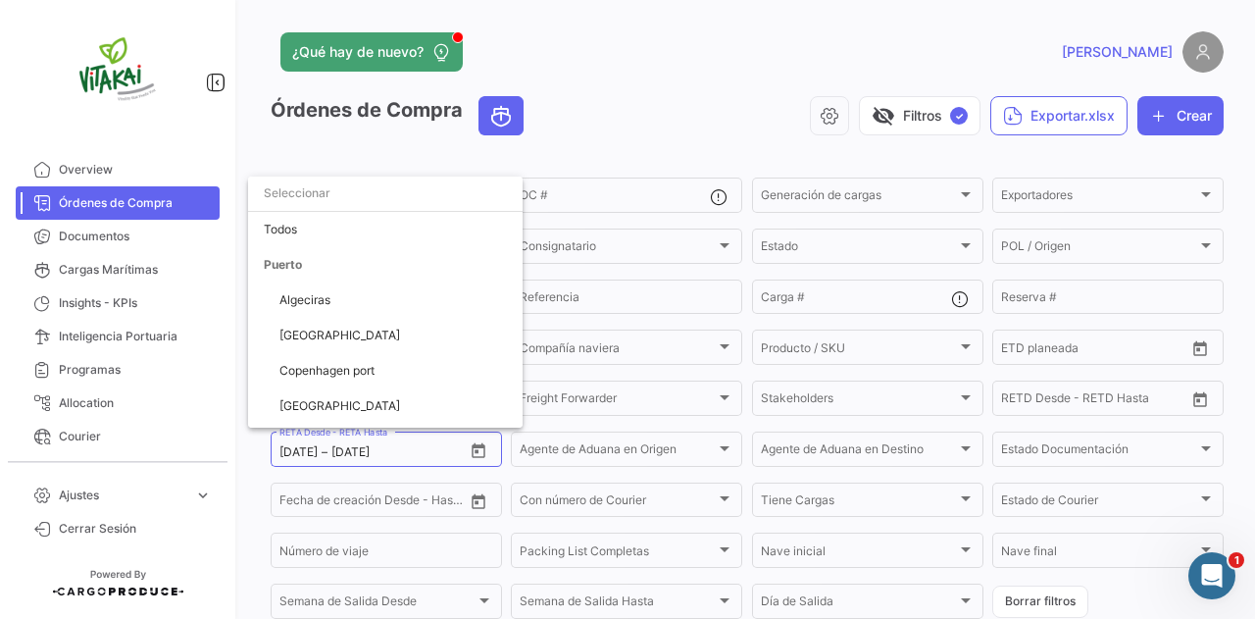
scroll to position [280, 0]
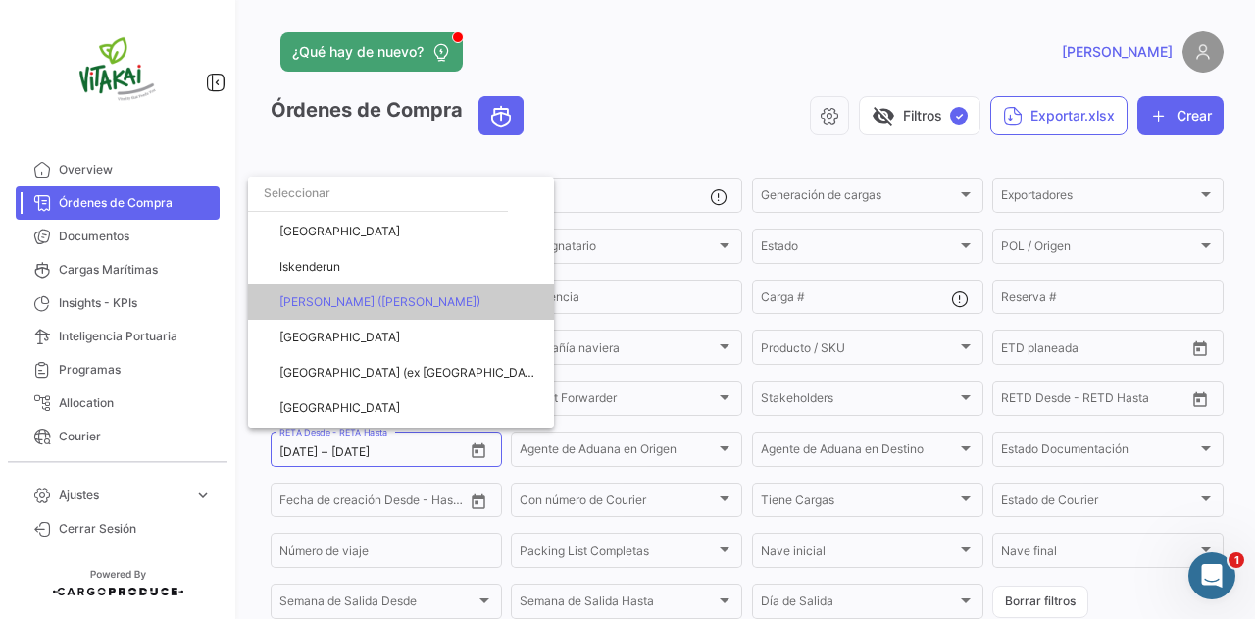
click at [462, 299] on span "[PERSON_NAME] ([PERSON_NAME])" at bounding box center [408, 301] width 259 height 35
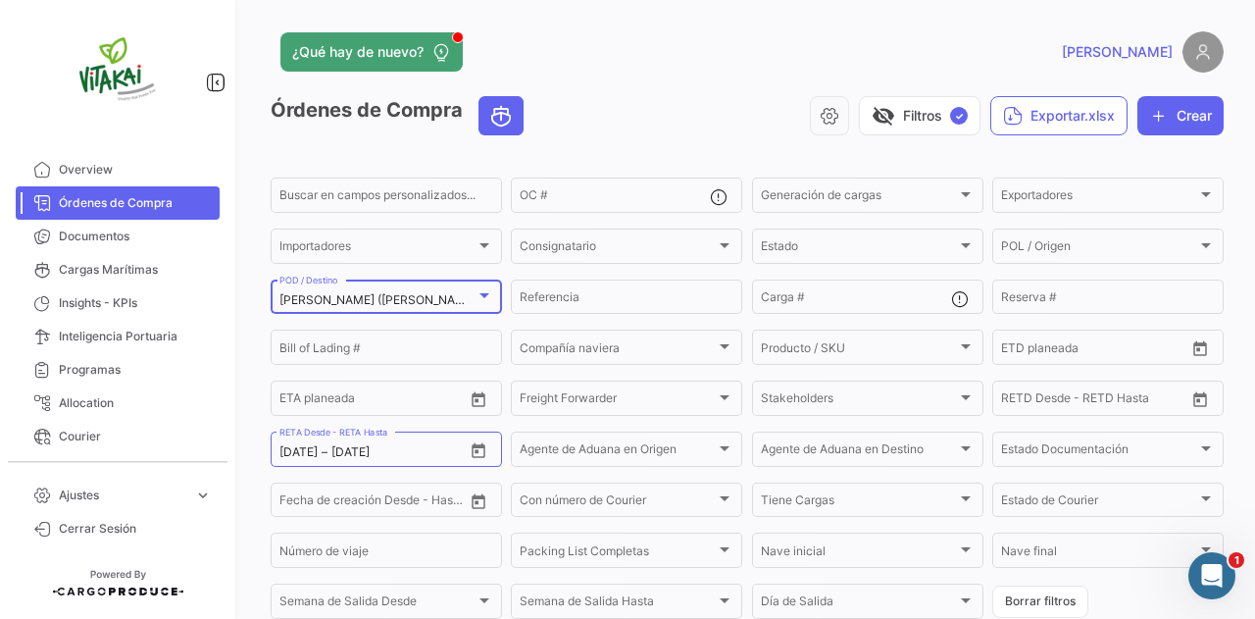
click at [475, 299] on div at bounding box center [484, 296] width 18 height 16
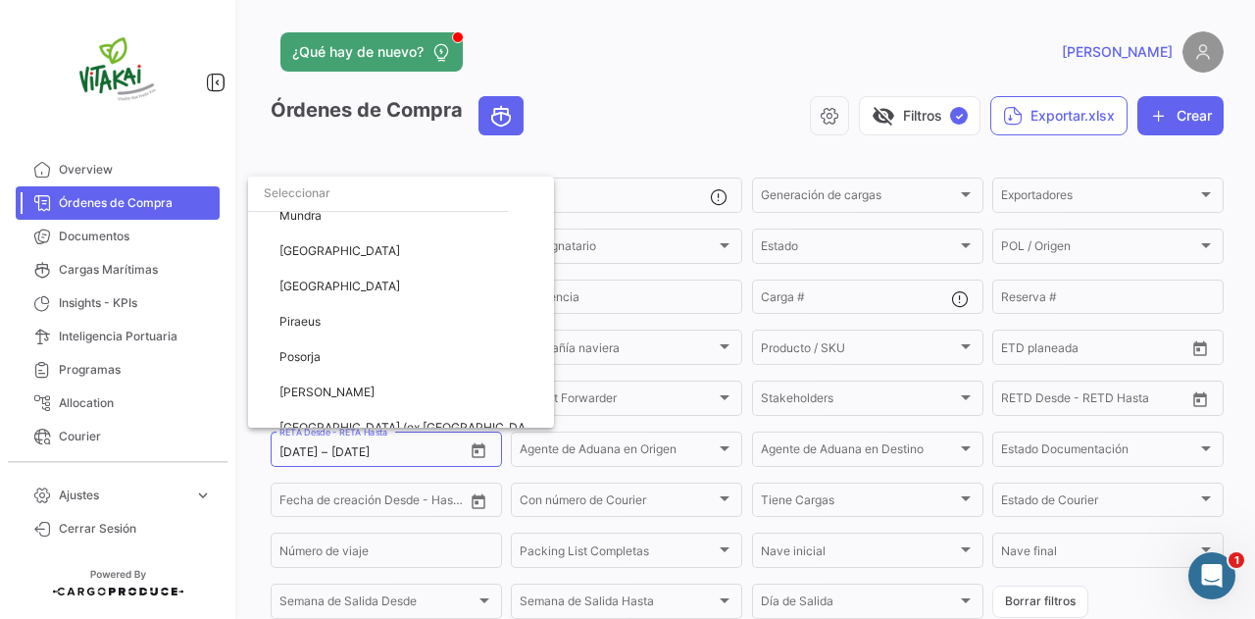
scroll to position [116, 0]
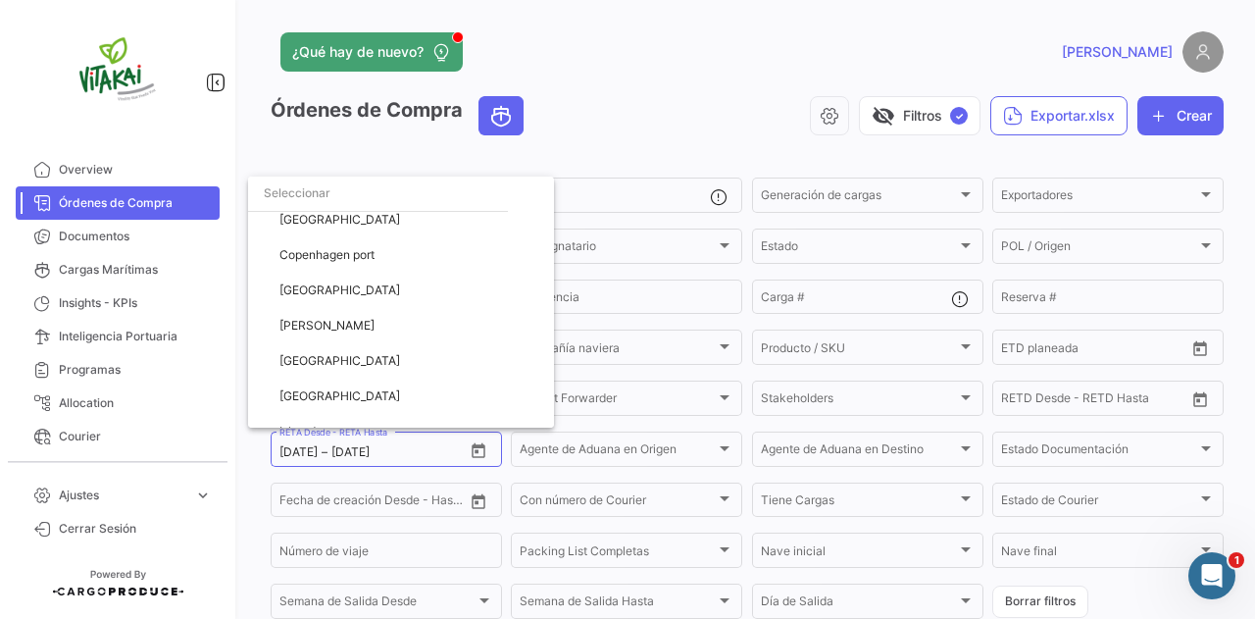
click at [548, 134] on div at bounding box center [627, 309] width 1255 height 619
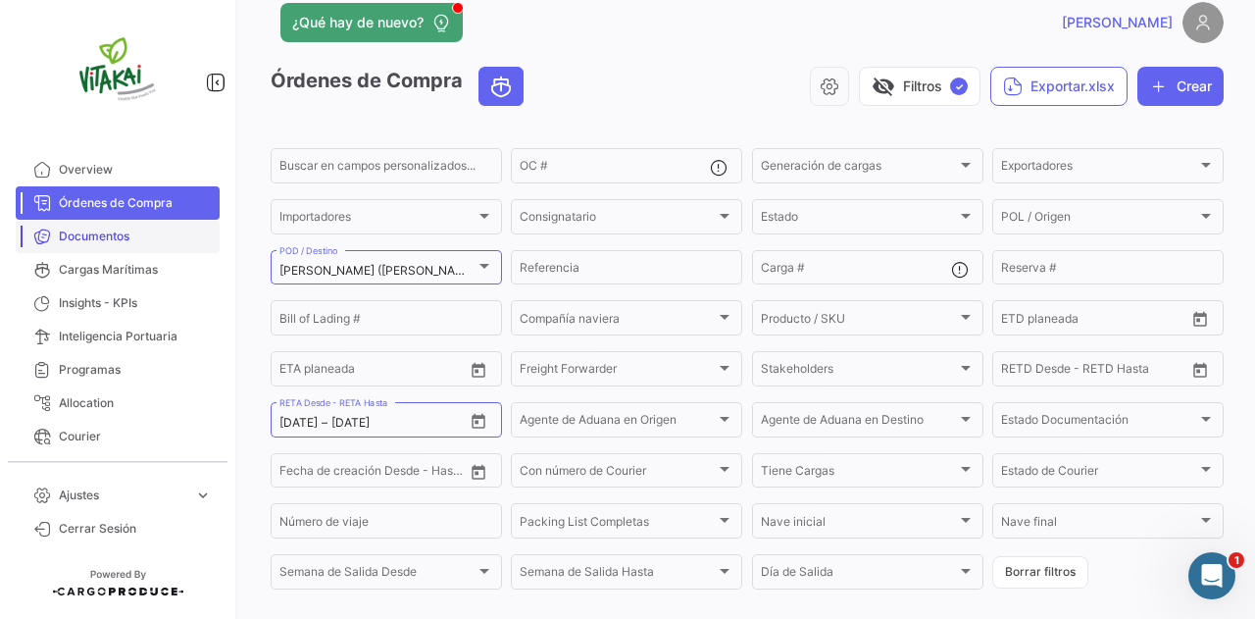
scroll to position [0, 0]
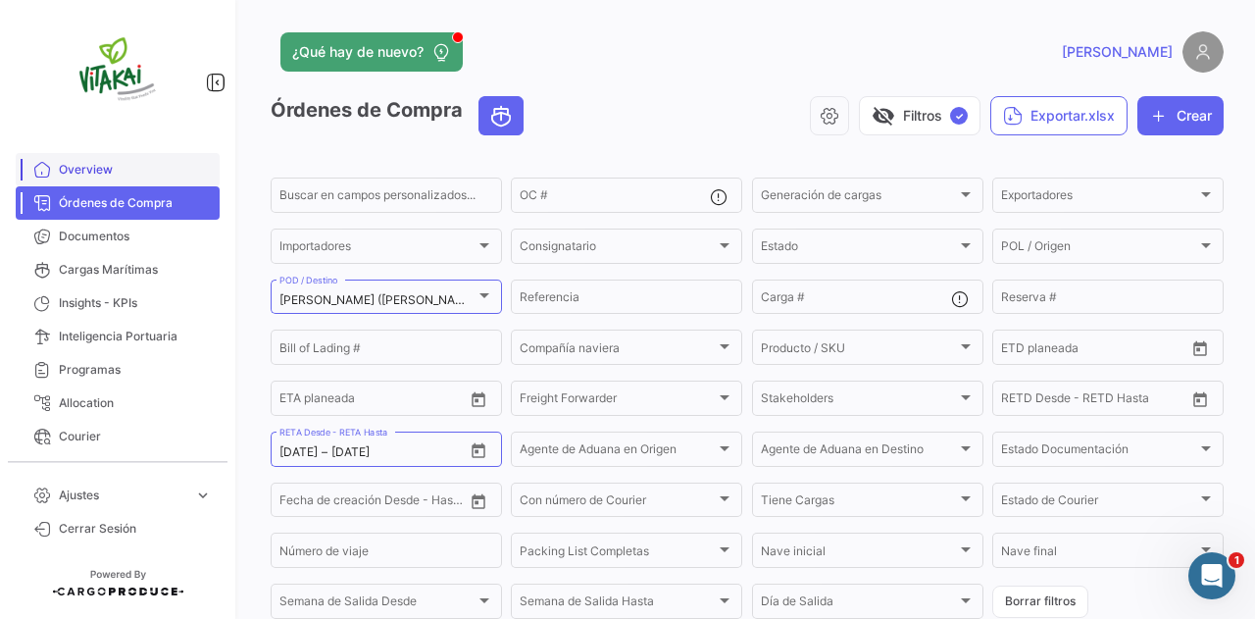
click at [78, 175] on span "Overview" at bounding box center [135, 170] width 153 height 18
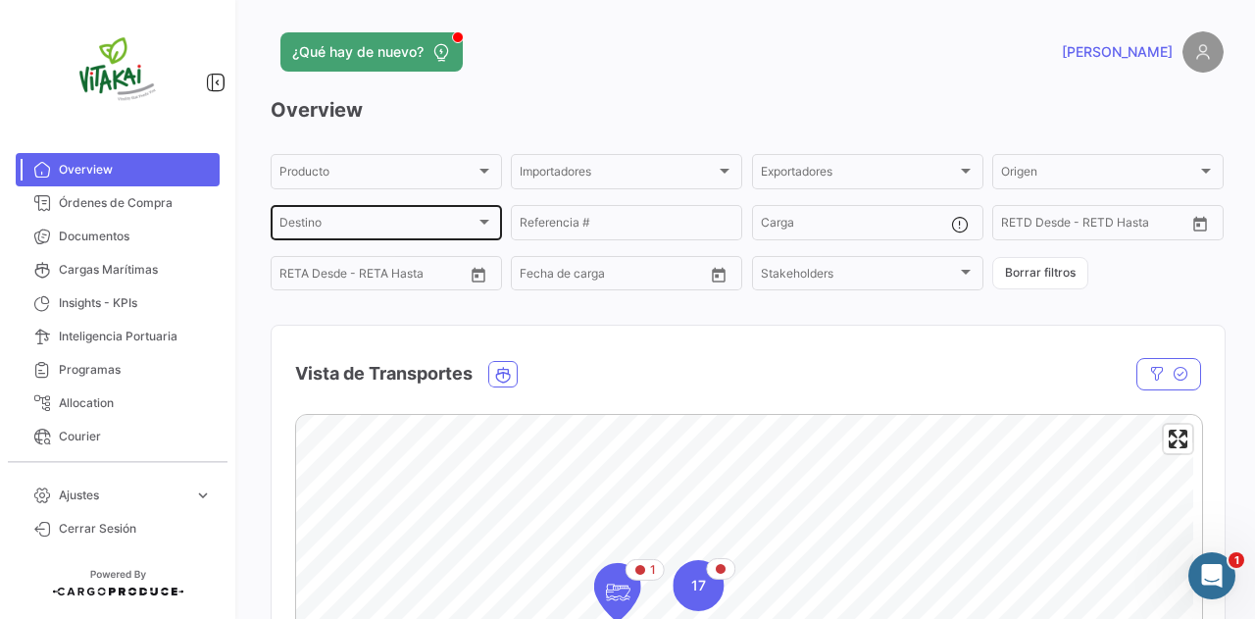
click at [459, 224] on div "Destino" at bounding box center [377, 226] width 196 height 14
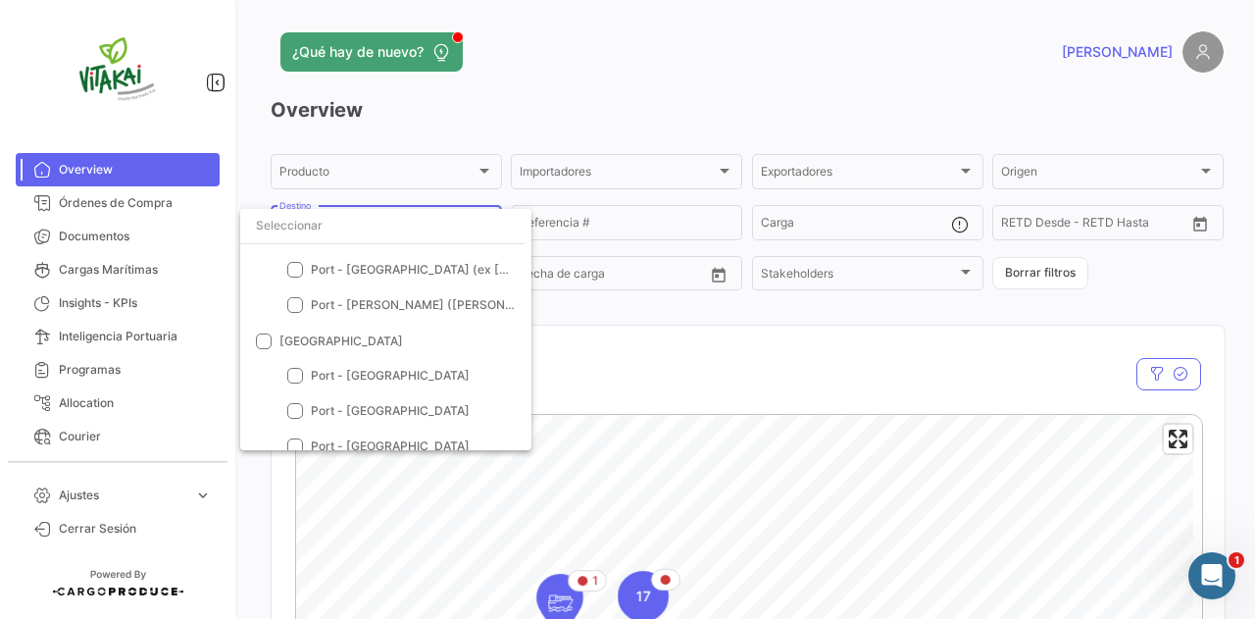
scroll to position [588, 0]
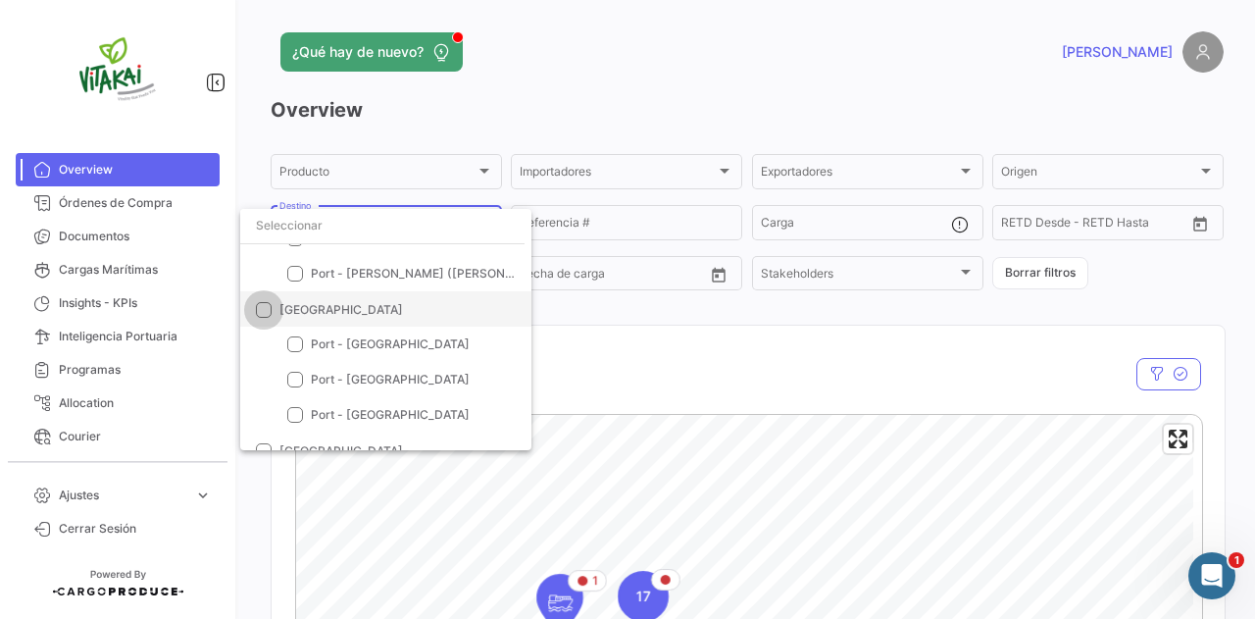
click at [265, 308] on span at bounding box center [264, 310] width 16 height 16
click at [264, 318] on input "[GEOGRAPHIC_DATA]" at bounding box center [263, 318] width 1 height 1
checkbox input "true"
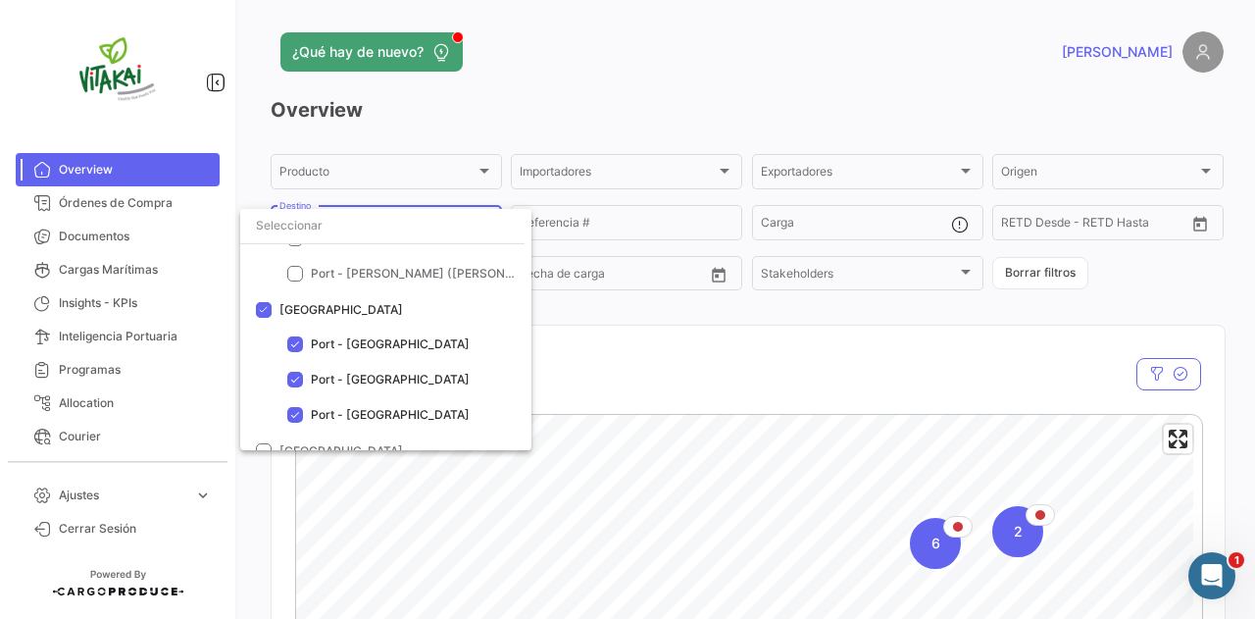
scroll to position [641, 0]
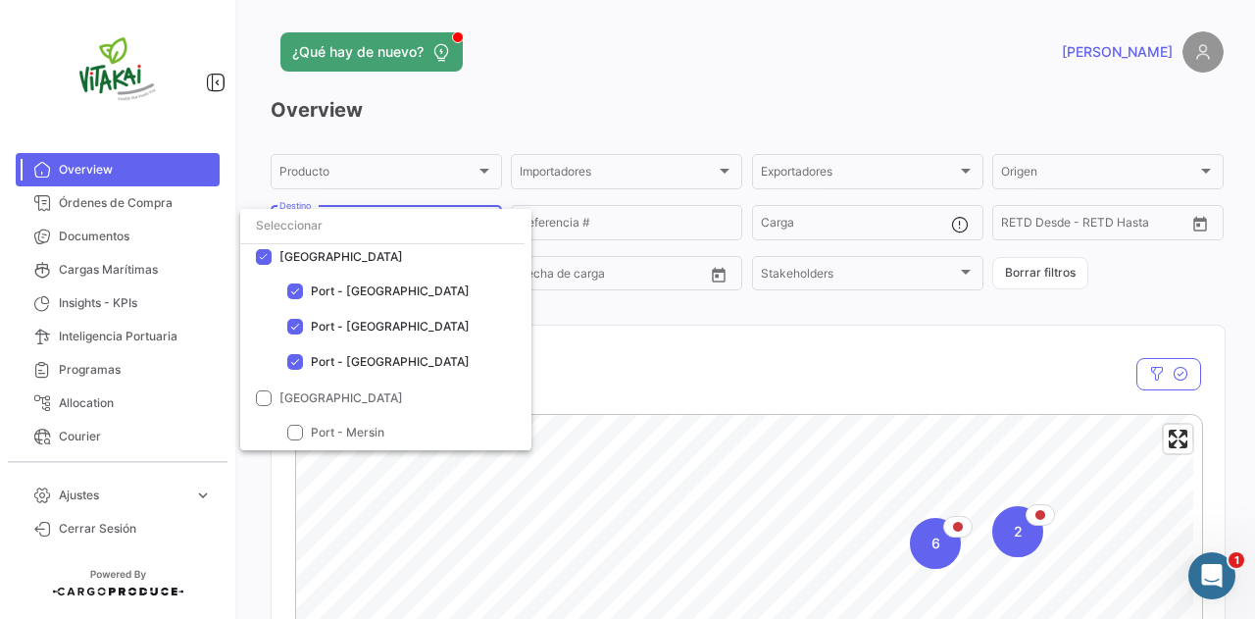
click at [913, 377] on div at bounding box center [627, 309] width 1255 height 619
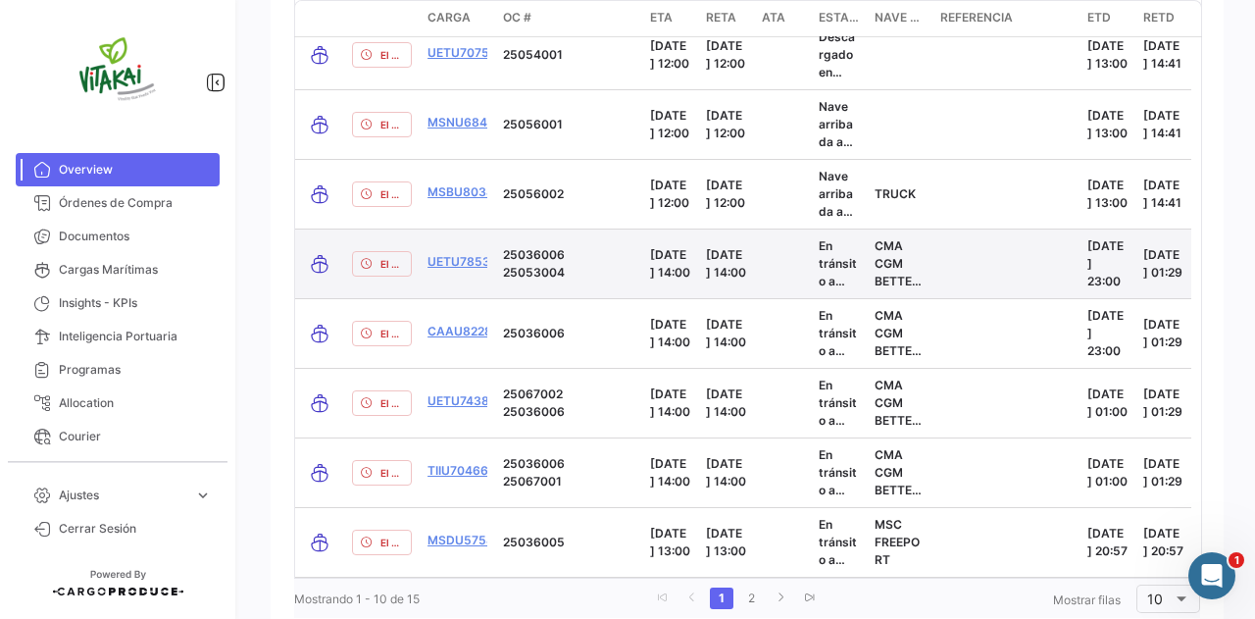
scroll to position [2780, 0]
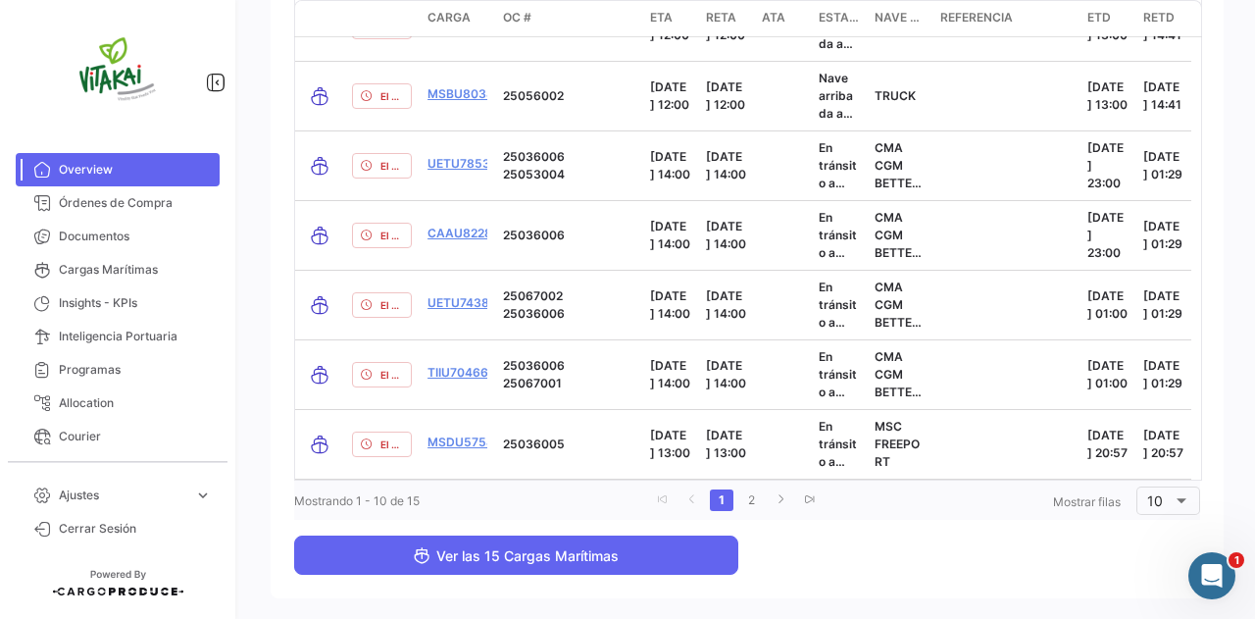
click at [608, 556] on span "Ver las 15 Cargas Marítimas" at bounding box center [516, 555] width 206 height 17
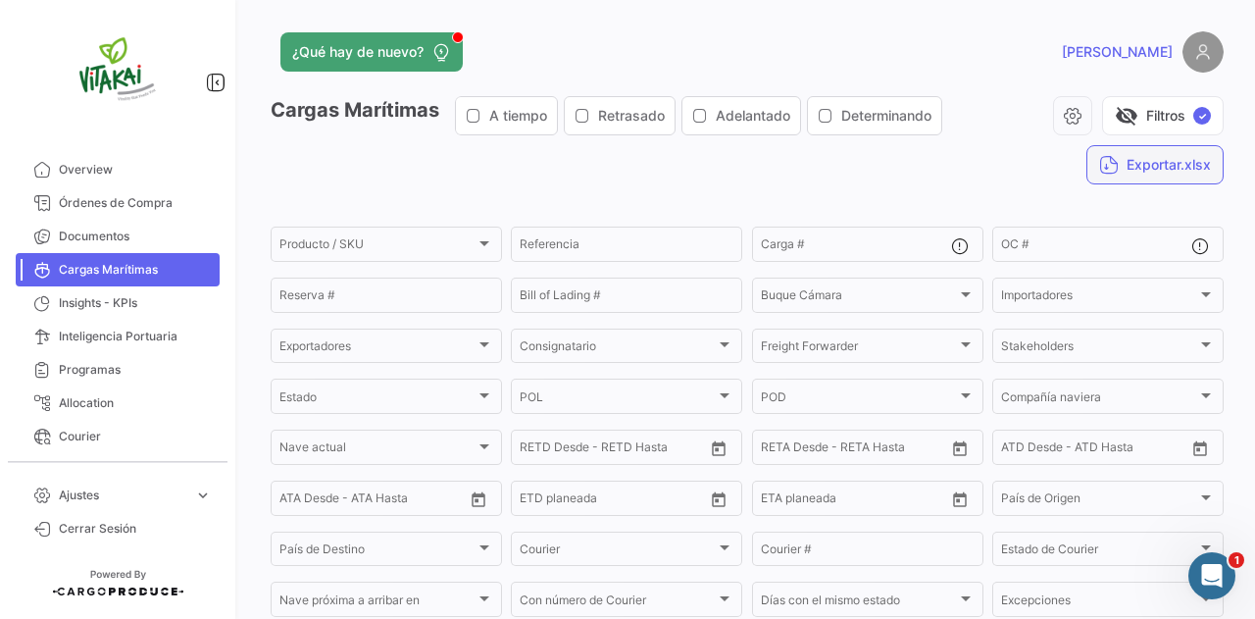
click at [1139, 151] on button "Exportar.xlsx" at bounding box center [1154, 164] width 137 height 39
click at [1213, 573] on icon "Abrir Intercom Messenger" at bounding box center [1209, 573] width 32 height 32
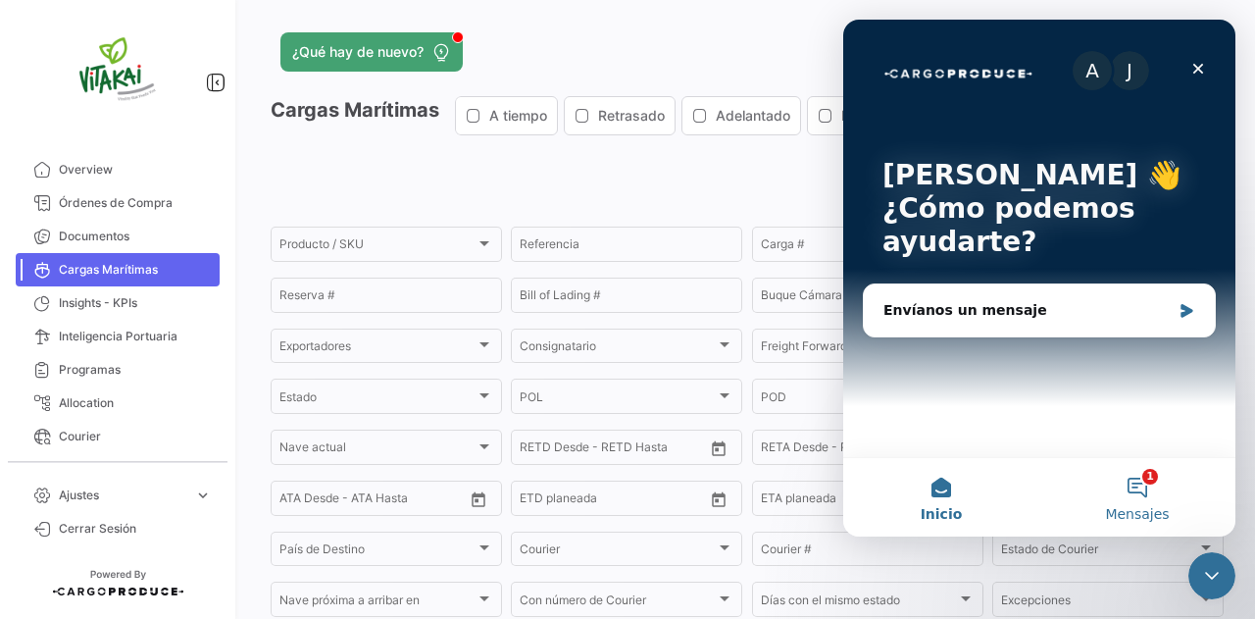
click at [1152, 493] on button "1 Mensajes" at bounding box center [1137, 497] width 196 height 78
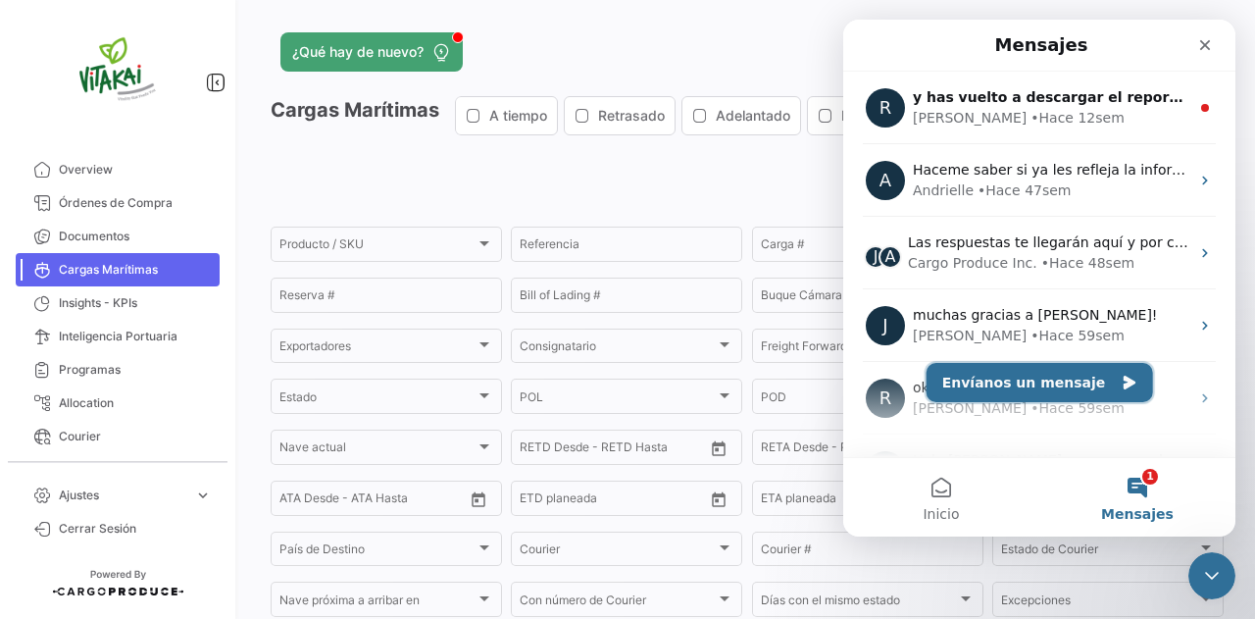
click at [1022, 379] on button "Envíanos un mensaje" at bounding box center [1039, 382] width 226 height 39
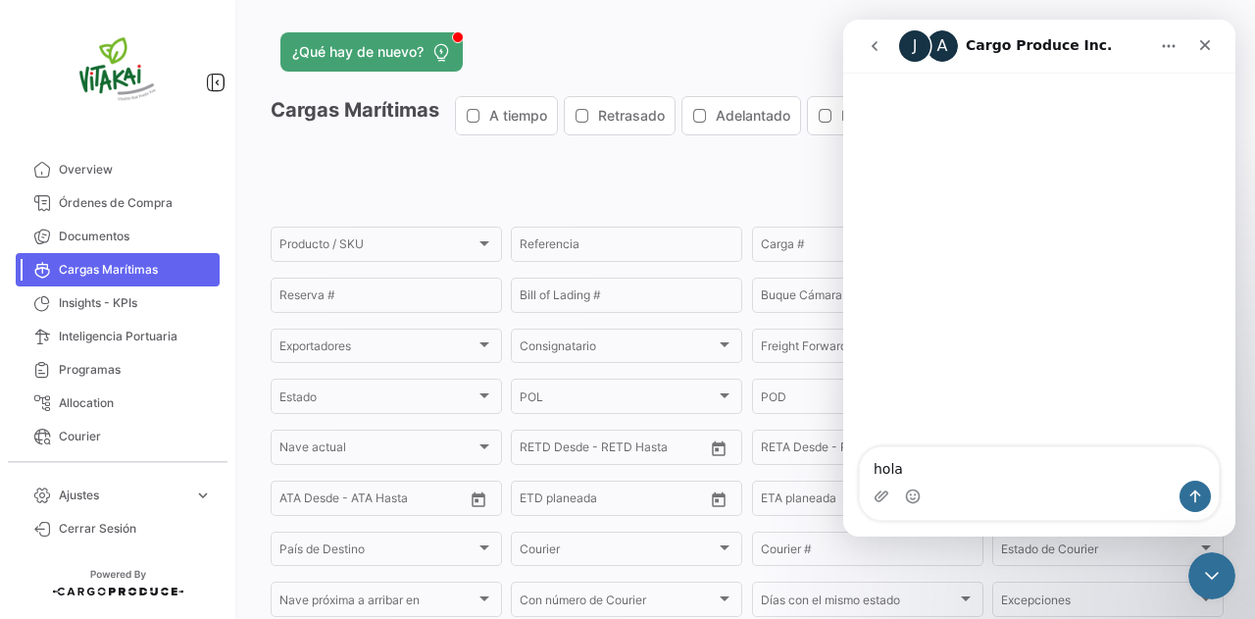
type textarea "hola"
type textarea "buen dia"
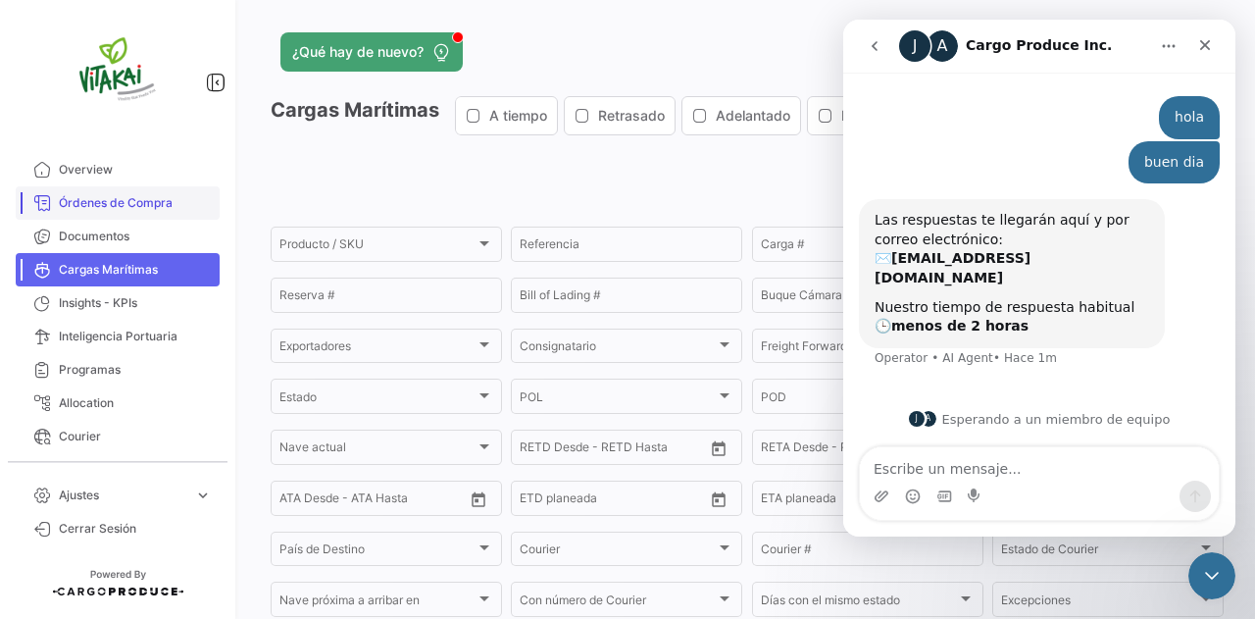
drag, startPoint x: 80, startPoint y: 192, endPoint x: 88, endPoint y: 216, distance: 24.8
click at [80, 192] on link "Órdenes de Compra" at bounding box center [118, 202] width 204 height 33
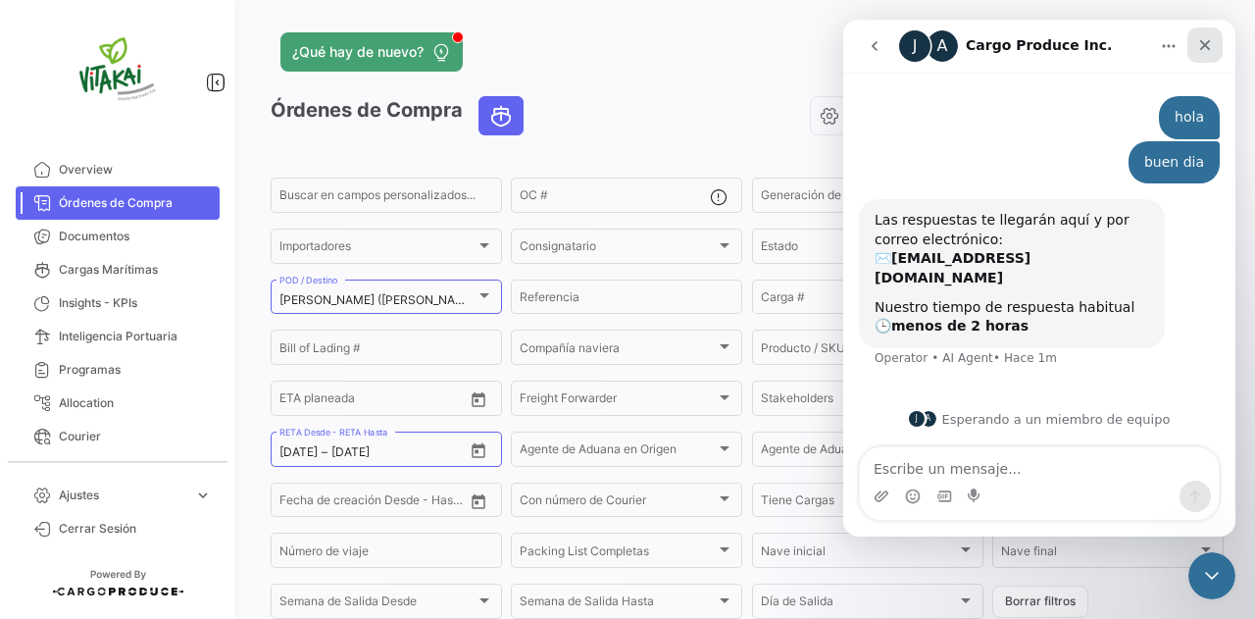
click at [1212, 43] on icon "Cerrar" at bounding box center [1205, 45] width 16 height 16
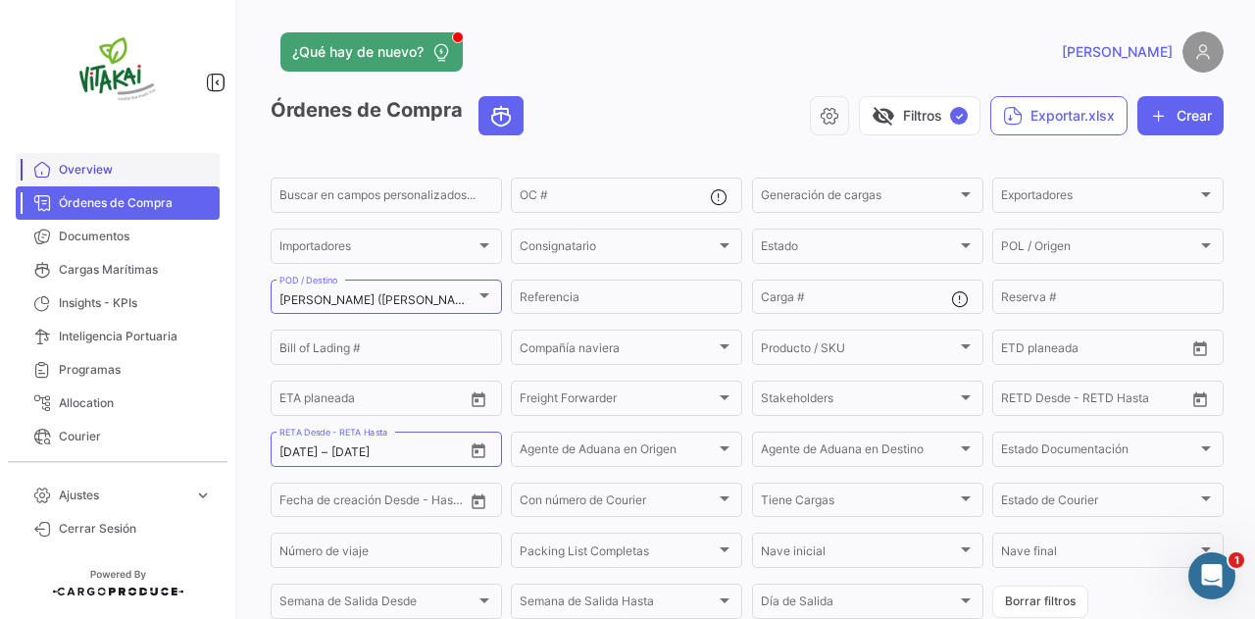
click at [147, 175] on span "Overview" at bounding box center [135, 170] width 153 height 18
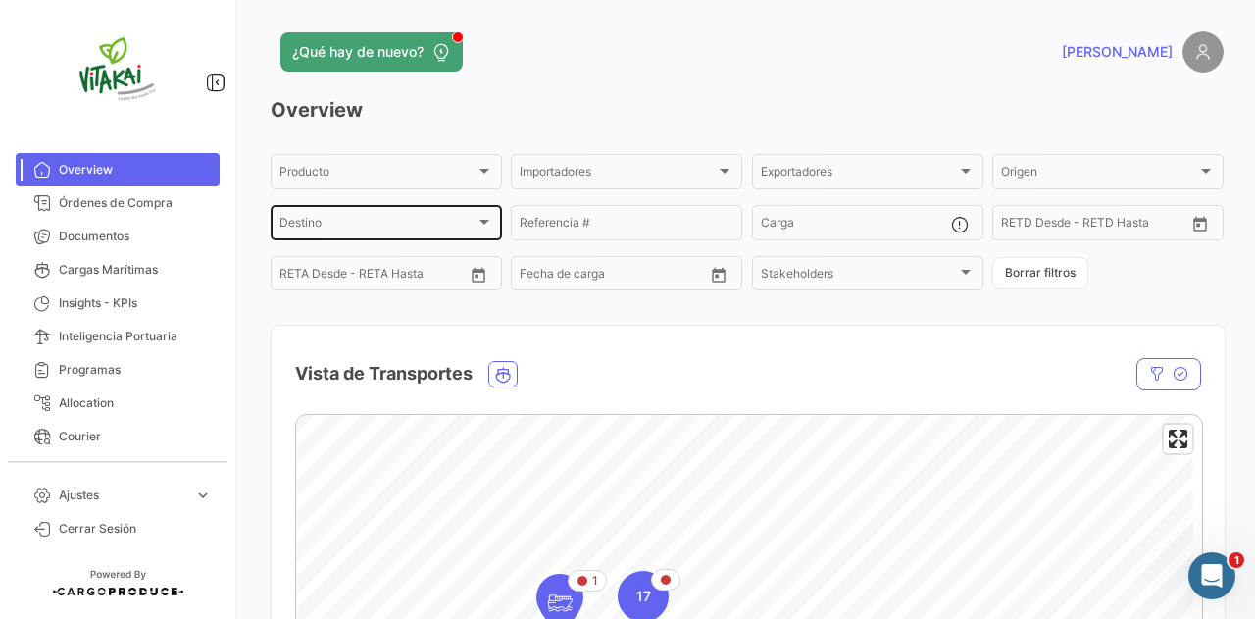
click at [344, 214] on div "Destino Destino" at bounding box center [386, 221] width 214 height 38
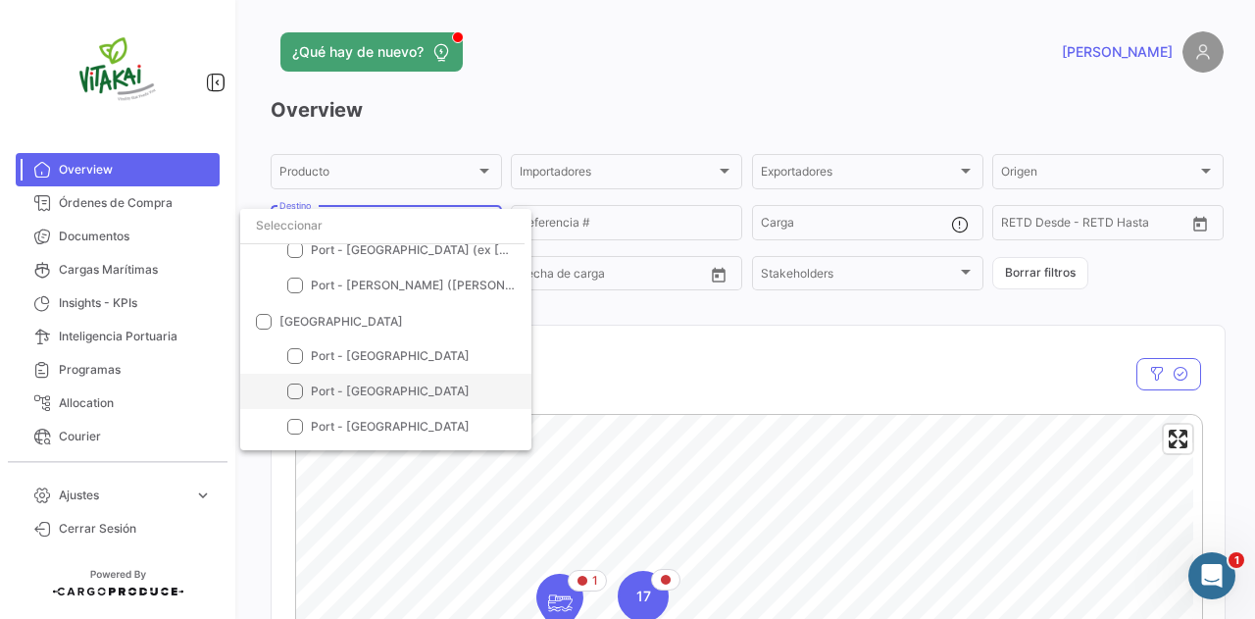
scroll to position [579, 0]
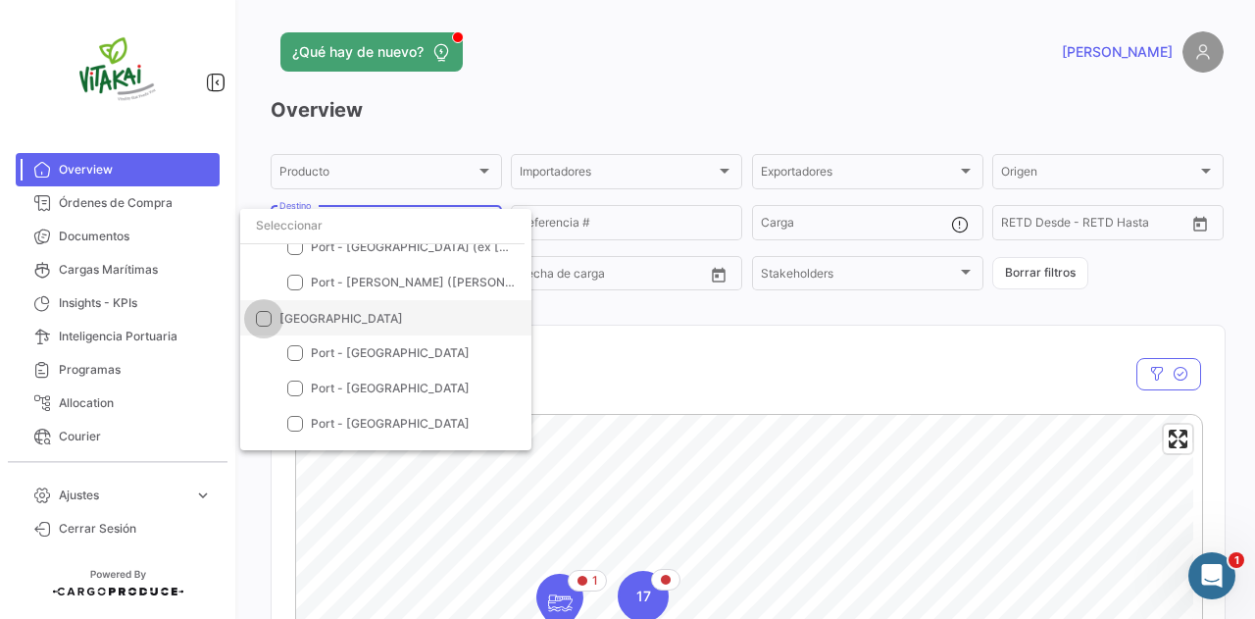
click at [267, 322] on span at bounding box center [264, 319] width 16 height 16
click at [264, 326] on input "[GEOGRAPHIC_DATA]" at bounding box center [263, 326] width 1 height 1
checkbox input "true"
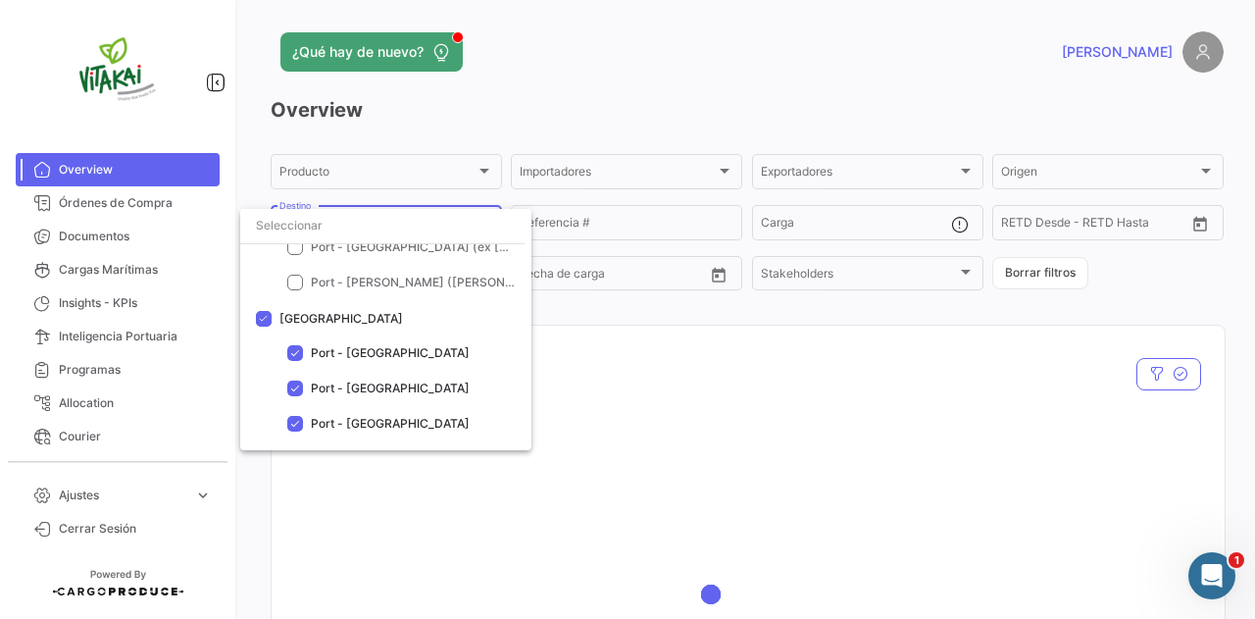
click at [708, 328] on div at bounding box center [627, 309] width 1255 height 619
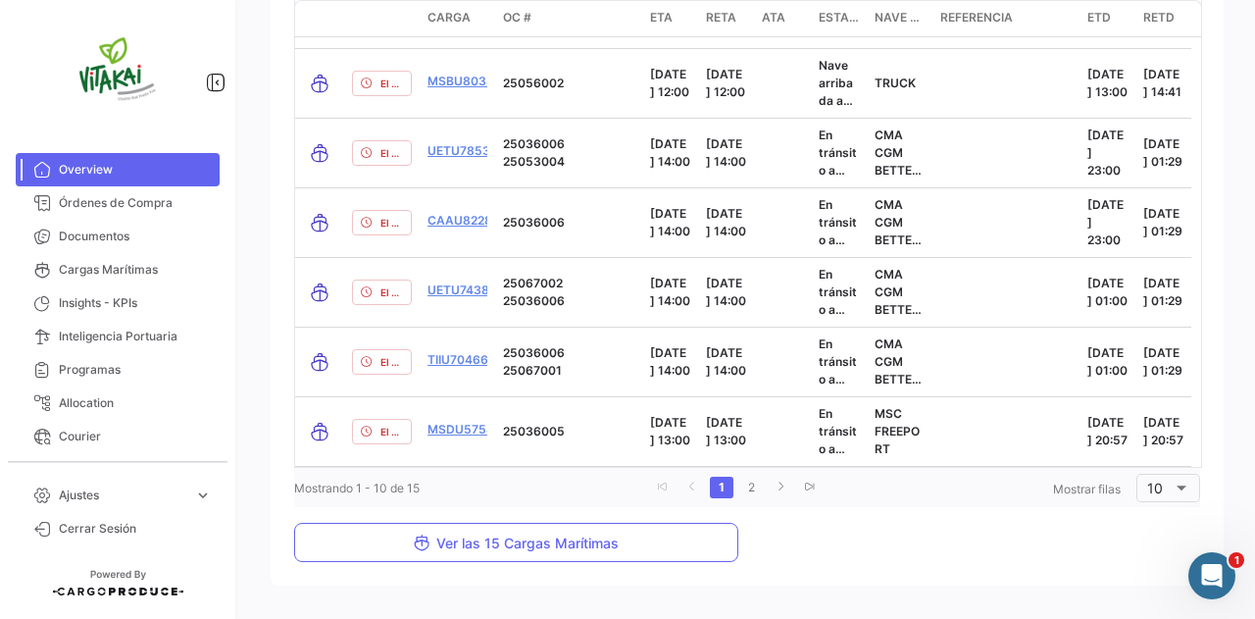
scroll to position [2841, 0]
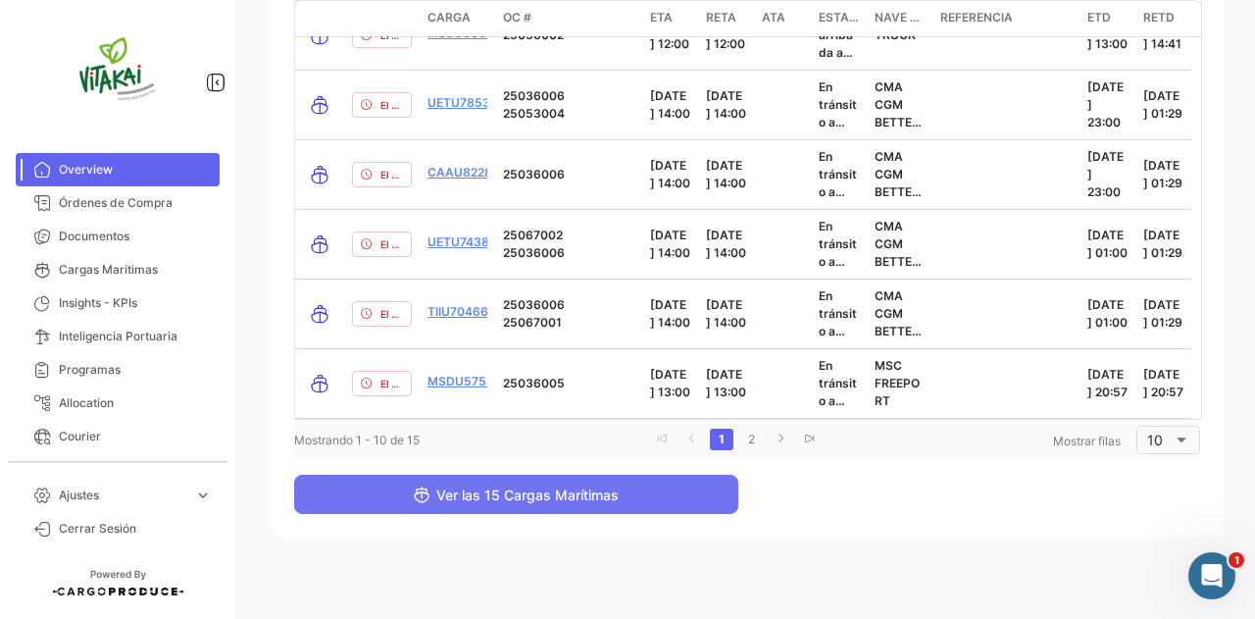
click at [672, 484] on button "Ver las 15 Cargas Marítimas" at bounding box center [516, 493] width 444 height 39
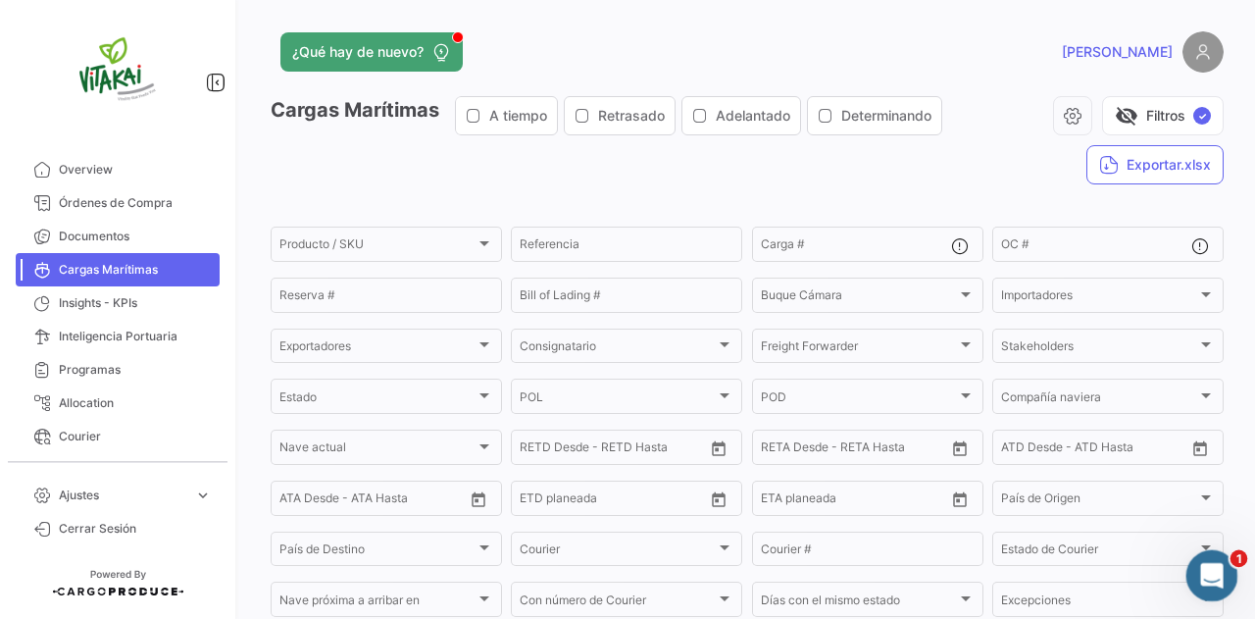
click at [1187, 580] on div "Abrir Intercom Messenger" at bounding box center [1208, 572] width 65 height 65
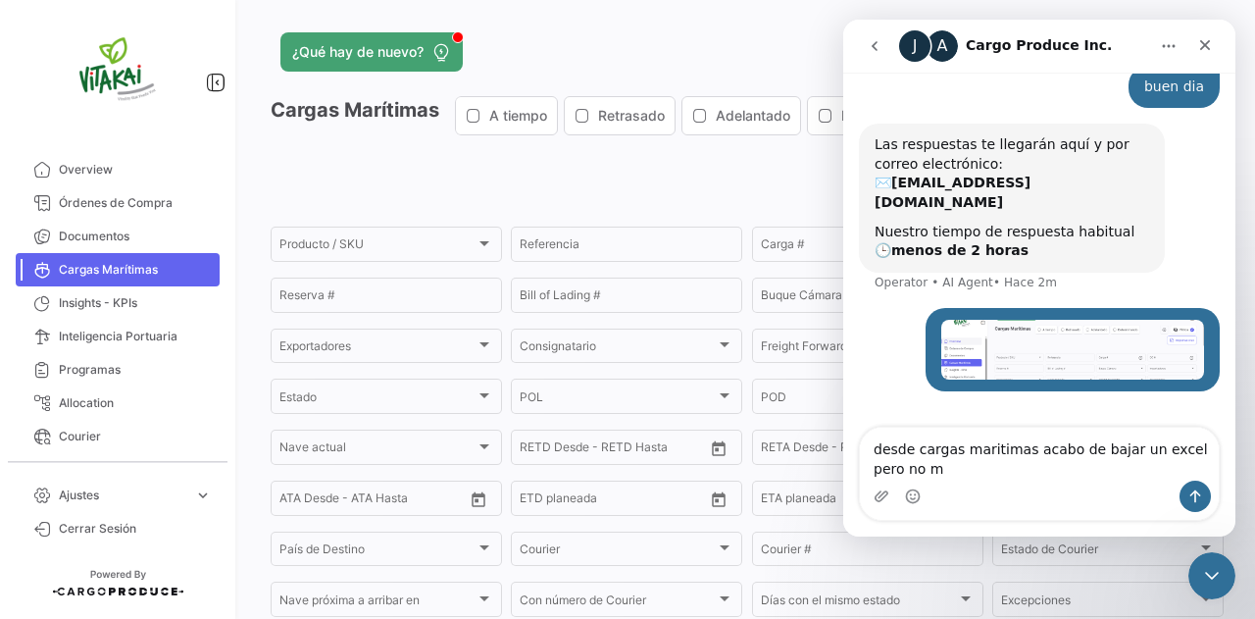
scroll to position [95, 0]
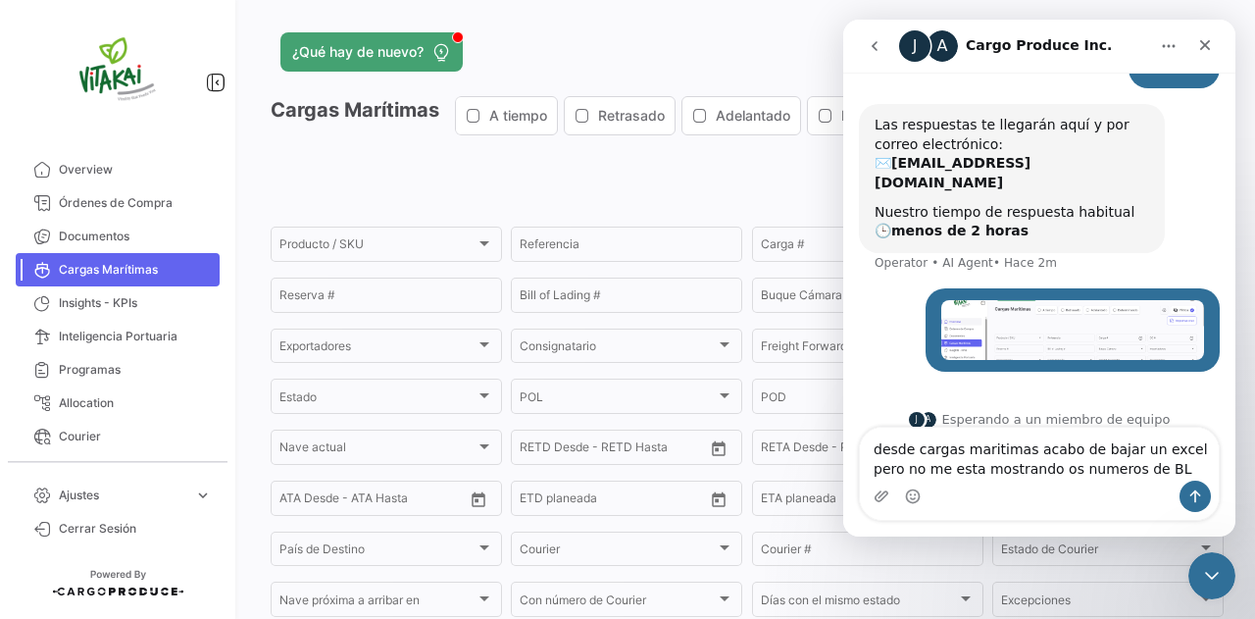
type textarea "desde cargas maritimas acabo de bajar un excel pero no me esta mostrando os num…"
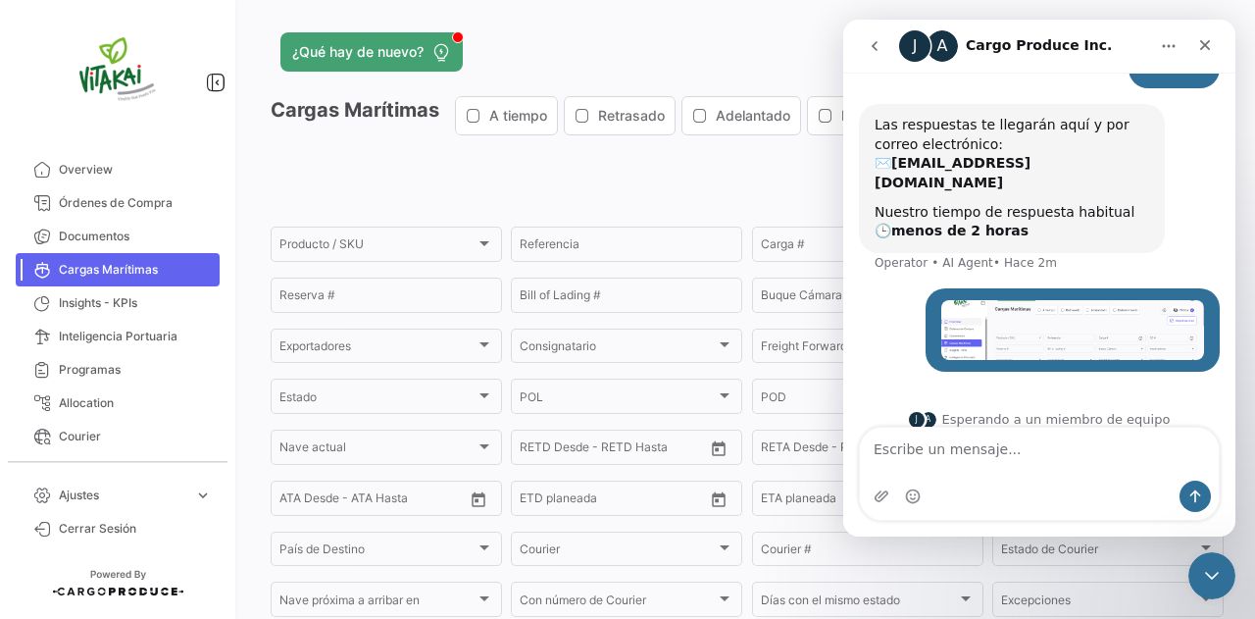
scroll to position [159, 0]
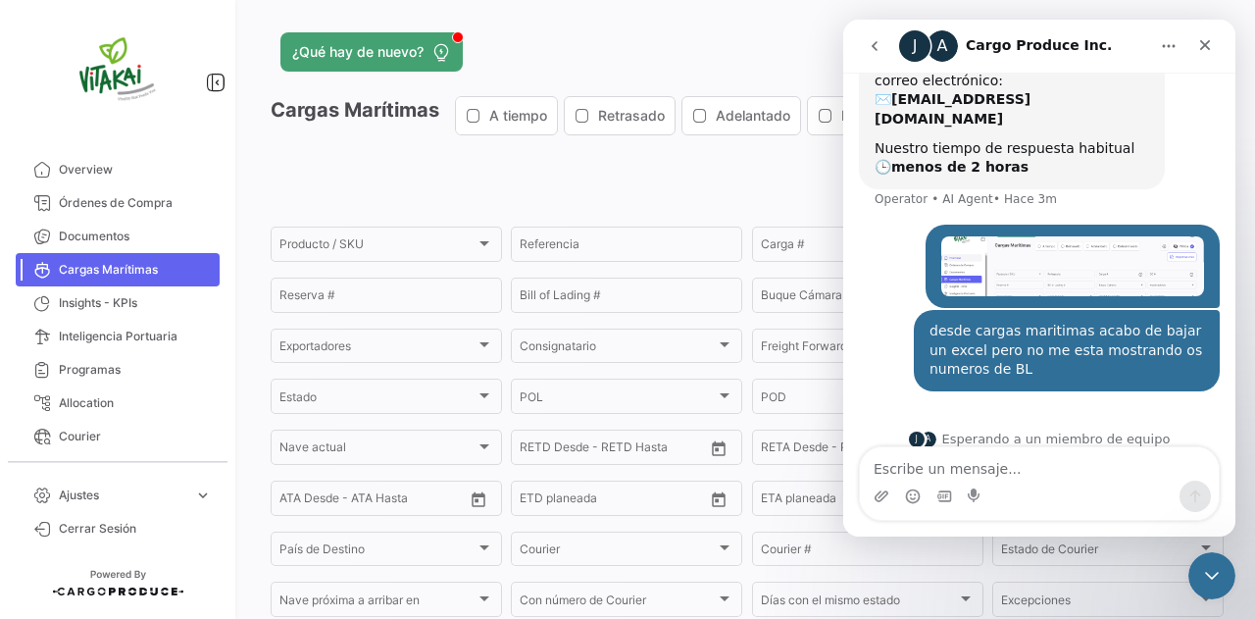
drag, startPoint x: 1168, startPoint y: 408, endPoint x: 1167, endPoint y: 424, distance: 16.8
click at [1168, 412] on div "J A Esperando a un miembro de equipo" at bounding box center [1039, 439] width 392 height 55
click at [1102, 466] on textarea "Escribe un mensaje..." at bounding box center [1039, 463] width 359 height 33
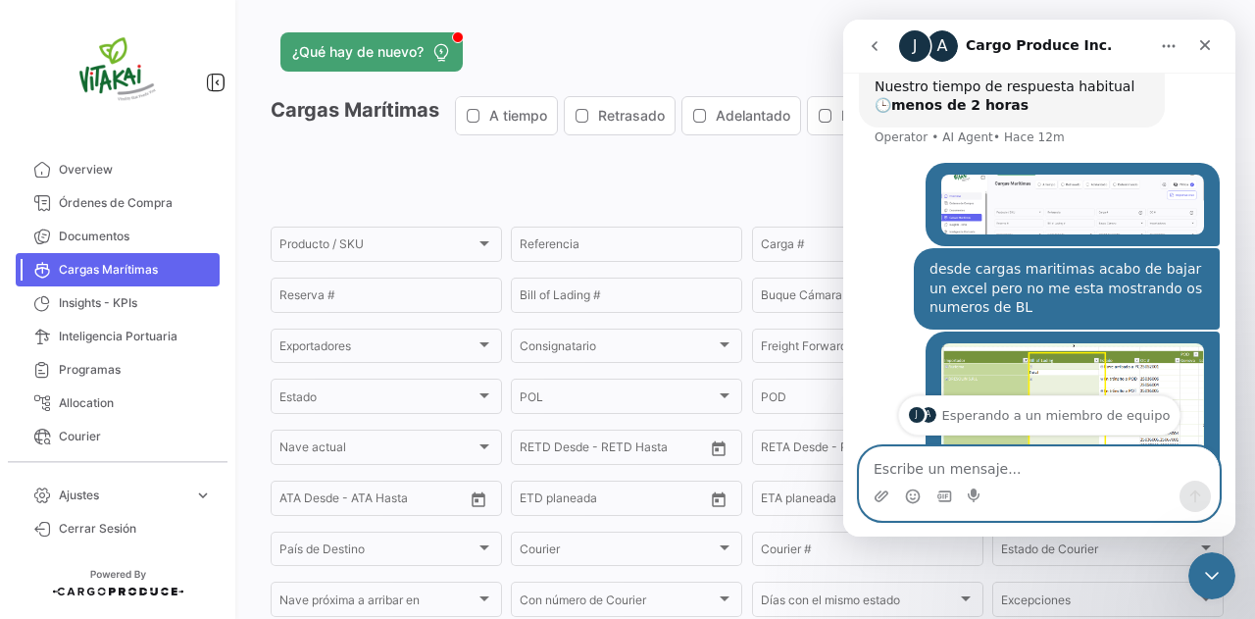
scroll to position [346, 0]
